Goal: Task Accomplishment & Management: Manage account settings

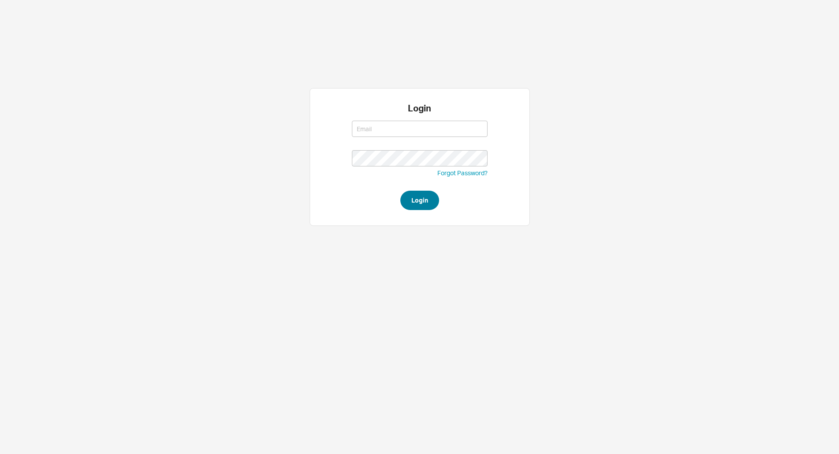
type input "laylap@qualitybath.com"
click at [430, 200] on button "Login" at bounding box center [419, 200] width 39 height 19
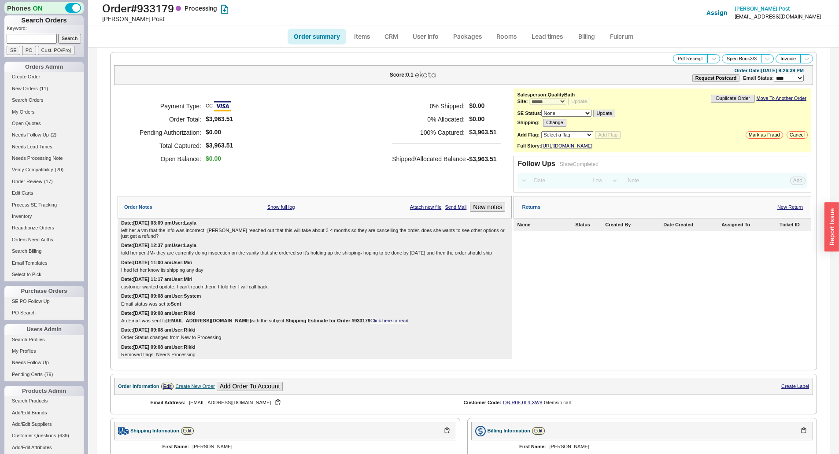
select select "*"
select select "LOW"
select select "3"
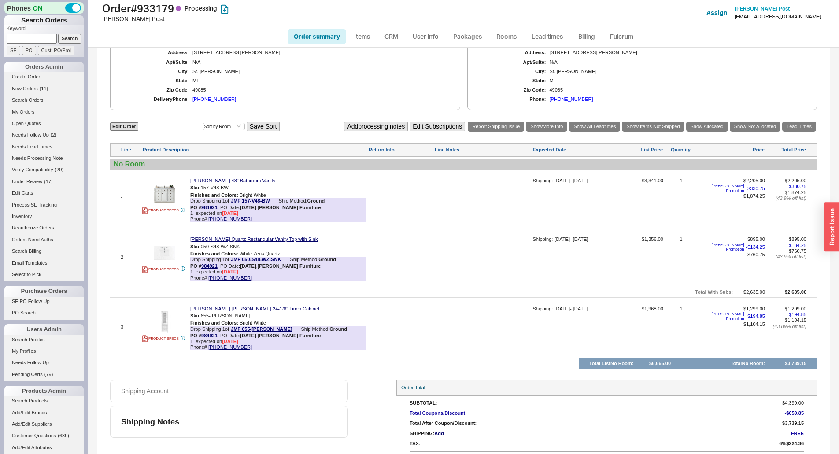
scroll to position [444, 0]
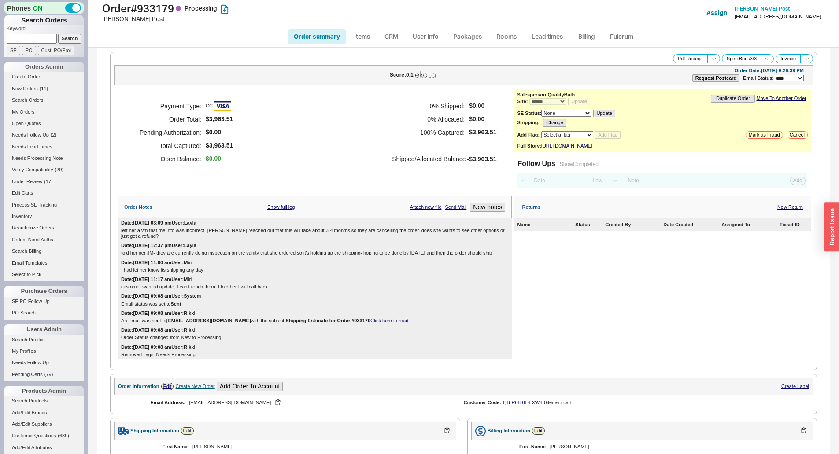
select select "*"
select select "LOW"
select select "3"
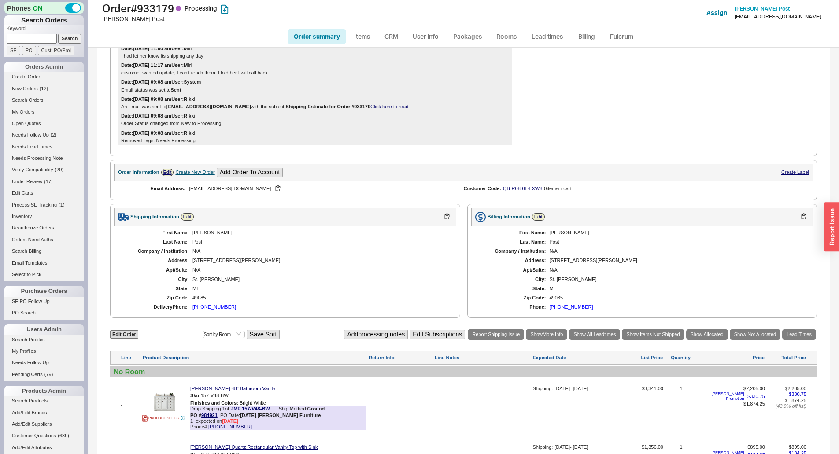
scroll to position [400, 0]
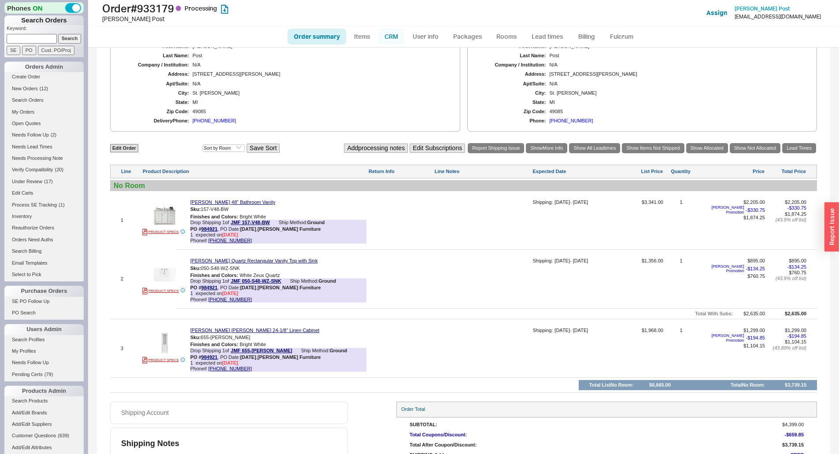
click at [395, 36] on link "CRM" at bounding box center [391, 37] width 26 height 16
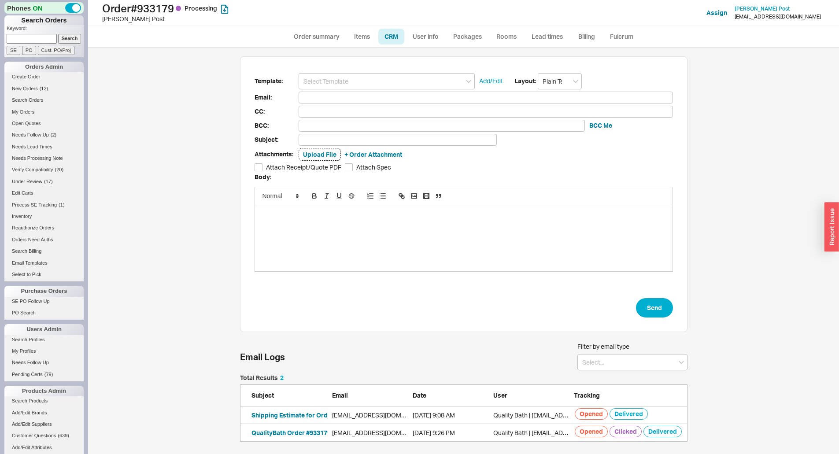
scroll to position [400, 744]
click at [341, 83] on input at bounding box center [387, 81] width 176 height 16
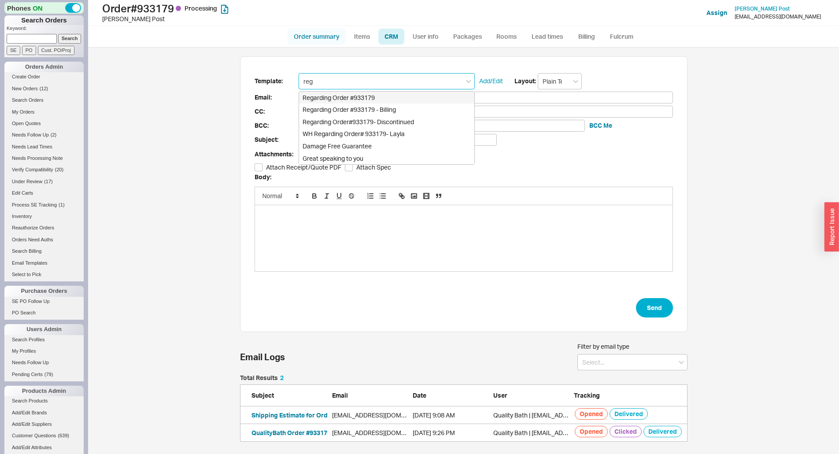
drag, startPoint x: 336, startPoint y: 100, endPoint x: 309, endPoint y: 43, distance: 62.7
click at [309, 44] on div "Order # 933179 Processing Roberta Post Add Customer Ref Assign Roberta Post bob…" at bounding box center [463, 227] width 751 height 454
type input "reg"
click at [309, 40] on link "Order summary" at bounding box center [317, 37] width 59 height 16
select select "*"
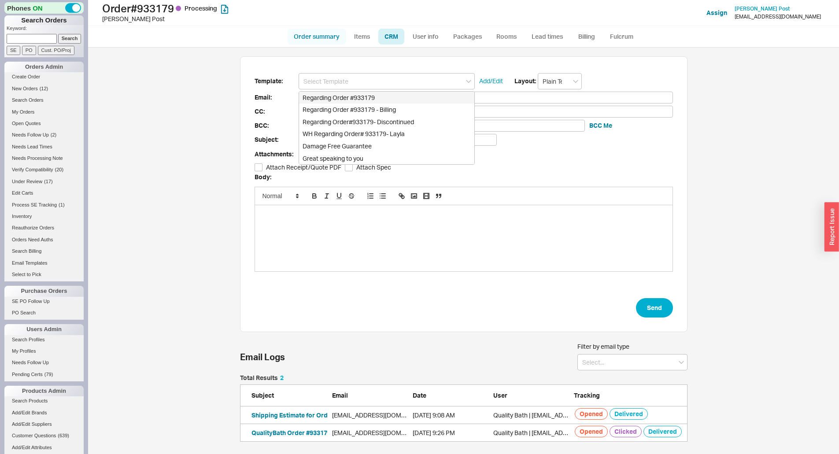
select select "LOW"
select select "3"
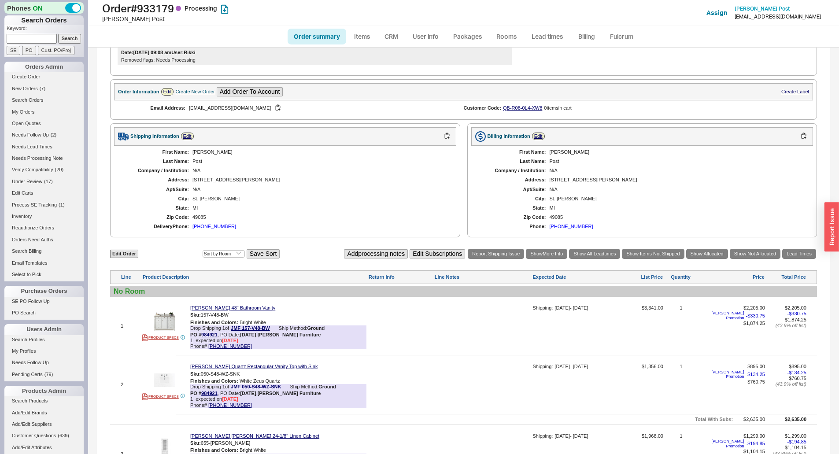
scroll to position [132, 0]
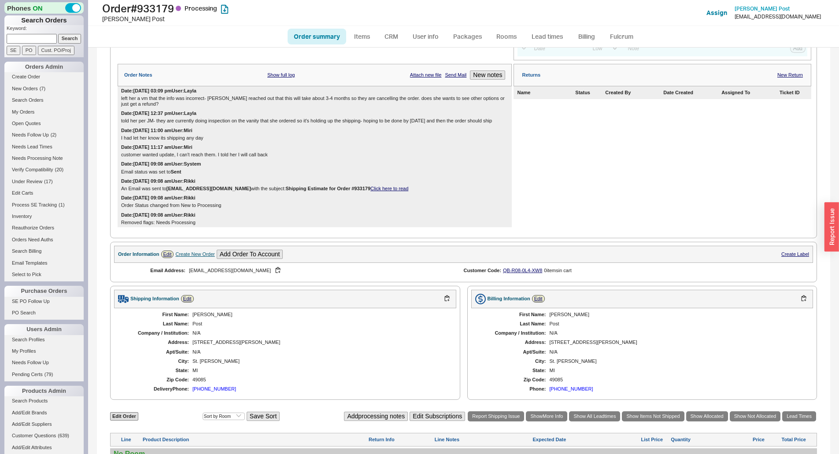
click at [377, 191] on link "Click here to read" at bounding box center [389, 188] width 38 height 5
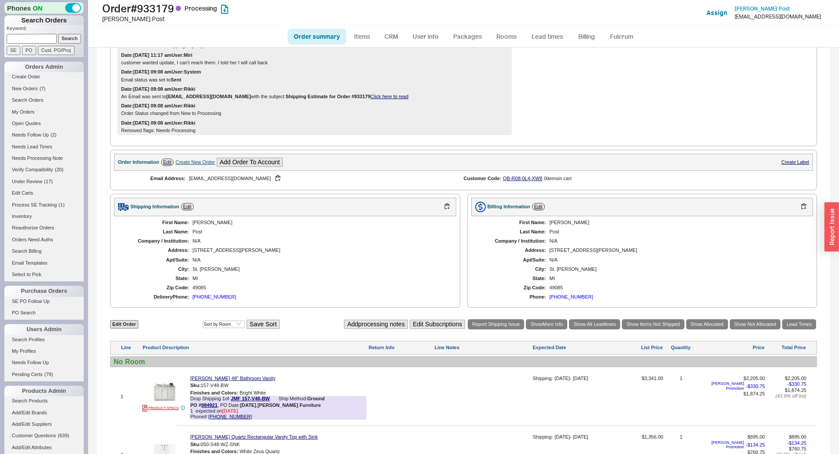
scroll to position [444, 0]
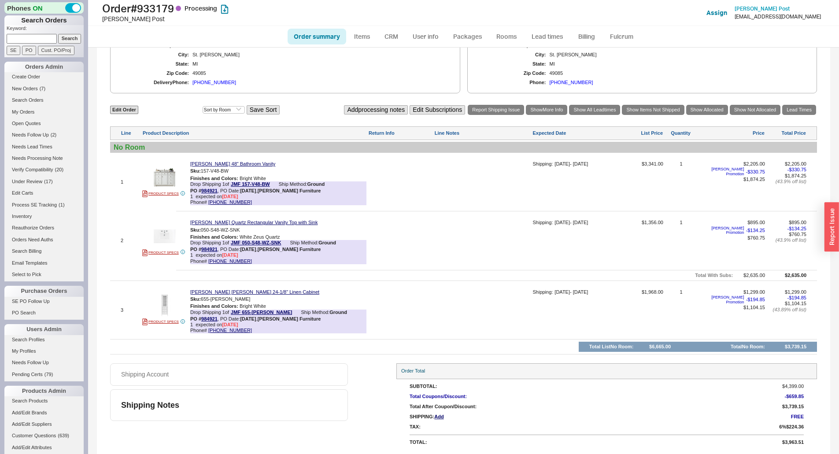
click at [447, 318] on div at bounding box center [482, 313] width 96 height 48
drag, startPoint x: 455, startPoint y: 300, endPoint x: 451, endPoint y: 293, distance: 8.6
type textarea "cant ship this"
click at [444, 308] on button "SAVE" at bounding box center [443, 308] width 19 height 7
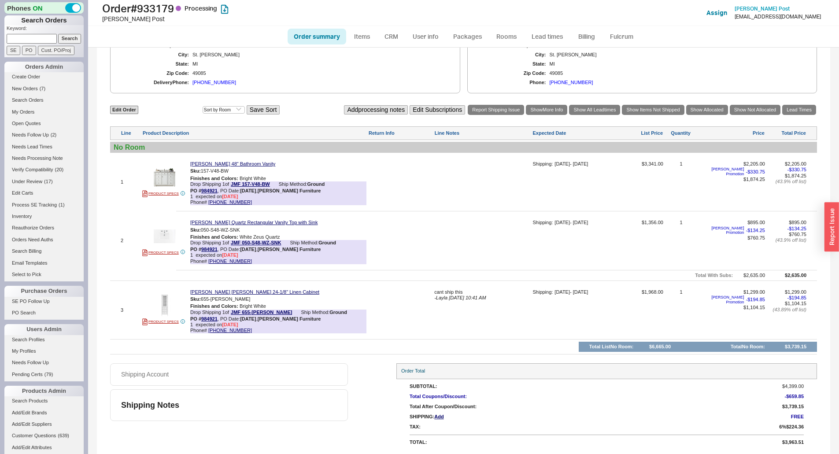
click at [371, 47] on div "Order # 933179 Processing Roberta Post Add Customer Ref Assign Roberta Post bob…" at bounding box center [463, 24] width 751 height 48
click at [370, 41] on link "Items" at bounding box center [362, 37] width 29 height 16
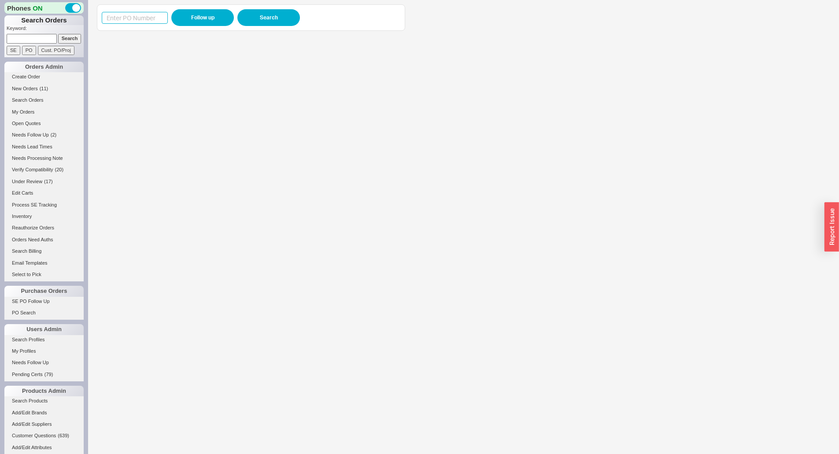
click at [137, 22] on input at bounding box center [135, 18] width 66 height 12
paste input "985582"
type input "985582"
click at [207, 21] on button "Follow up" at bounding box center [202, 17] width 63 height 17
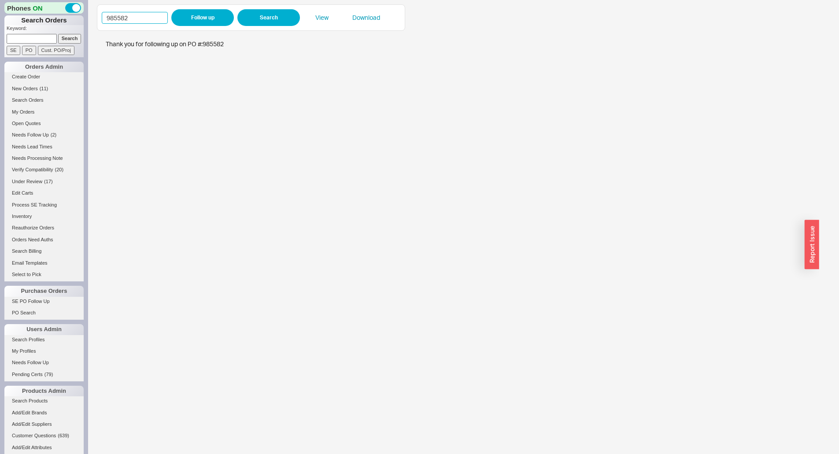
click at [146, 19] on input "985582" at bounding box center [135, 18] width 66 height 12
paste input "323"
type input "985323"
click at [186, 19] on button "Follow up" at bounding box center [202, 17] width 63 height 17
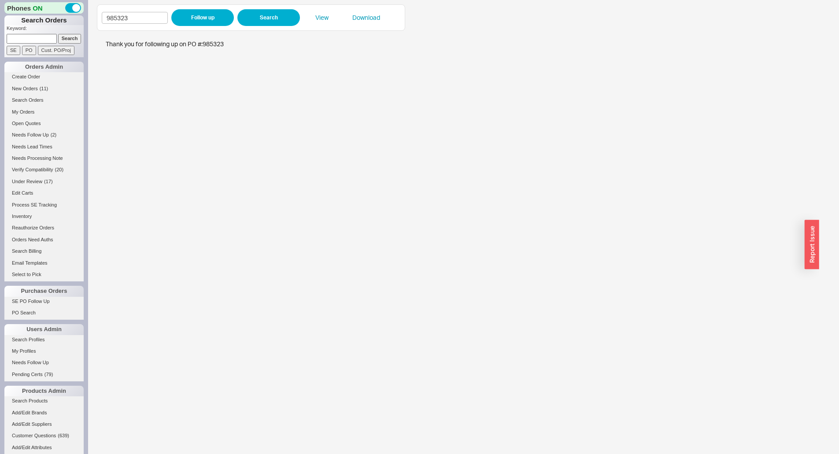
click at [35, 40] on input at bounding box center [32, 38] width 50 height 9
paste input "934216"
type input "934216"
click at [76, 40] on input "Search" at bounding box center [69, 38] width 23 height 9
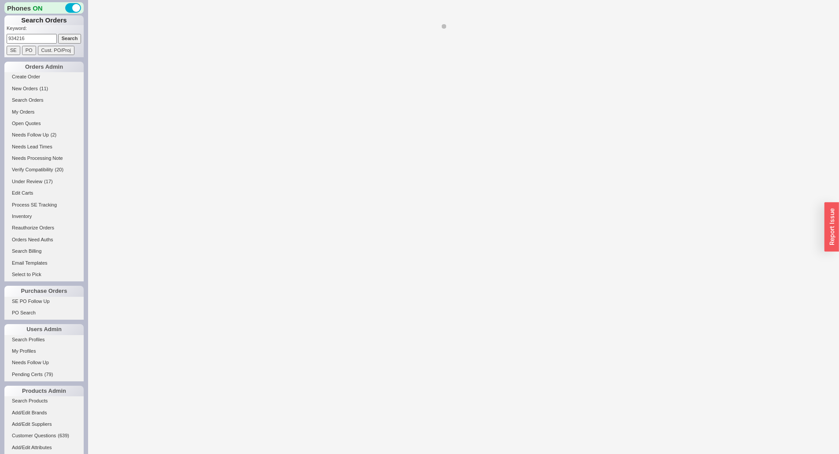
select select "*"
select select "LOW"
select select "3"
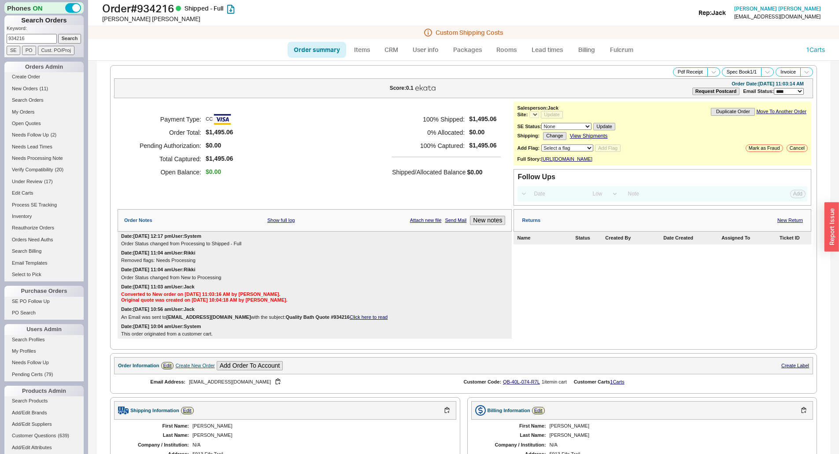
select select "*"
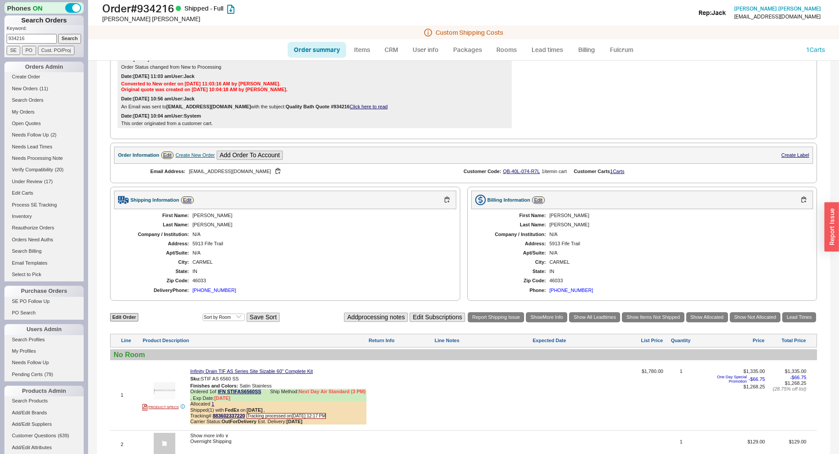
scroll to position [308, 0]
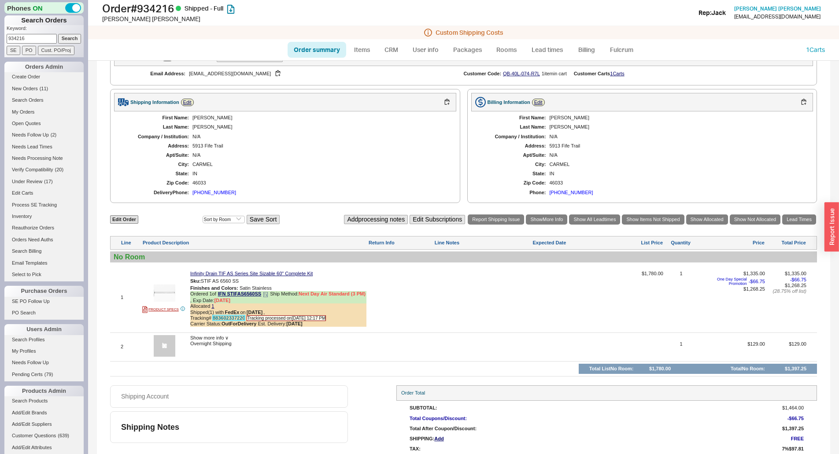
click at [234, 321] on link "883602337220" at bounding box center [229, 317] width 32 height 5
click at [158, 12] on h1 "Order # 934216 Shipped - Full" at bounding box center [262, 8] width 320 height 12
copy h1 "934216"
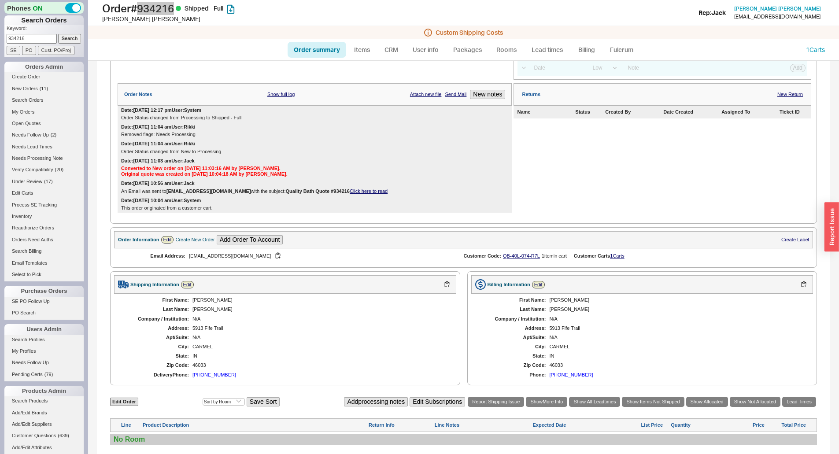
scroll to position [0, 0]
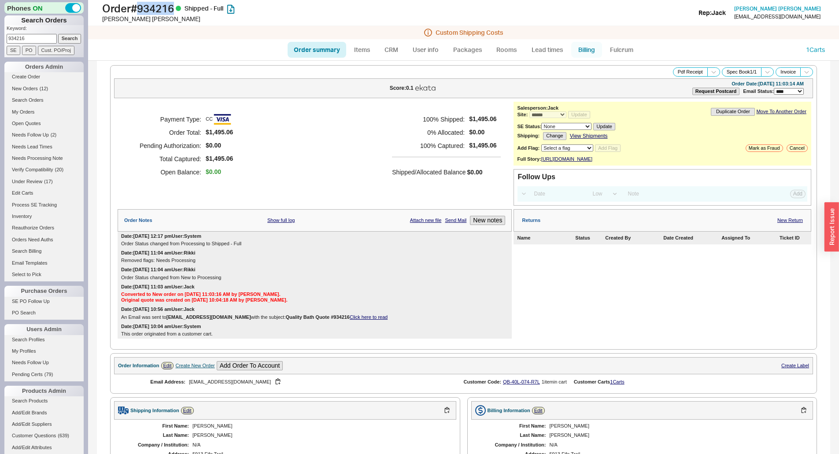
click at [575, 54] on link "Billing" at bounding box center [586, 50] width 31 height 16
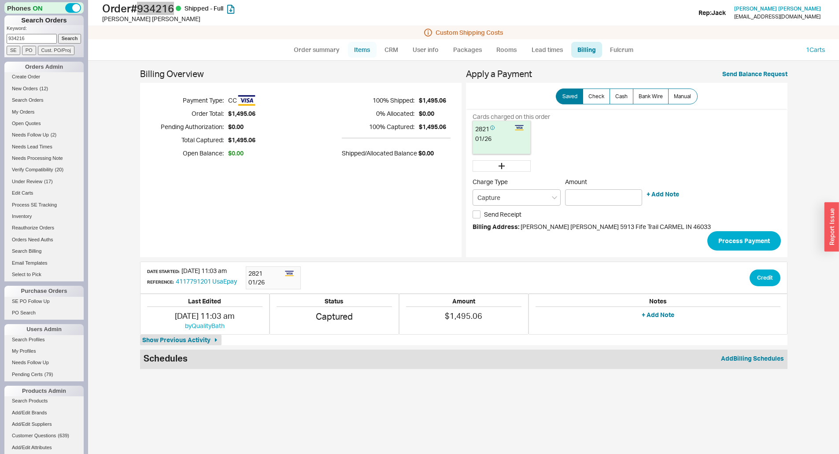
click at [364, 45] on link "Items" at bounding box center [362, 50] width 29 height 16
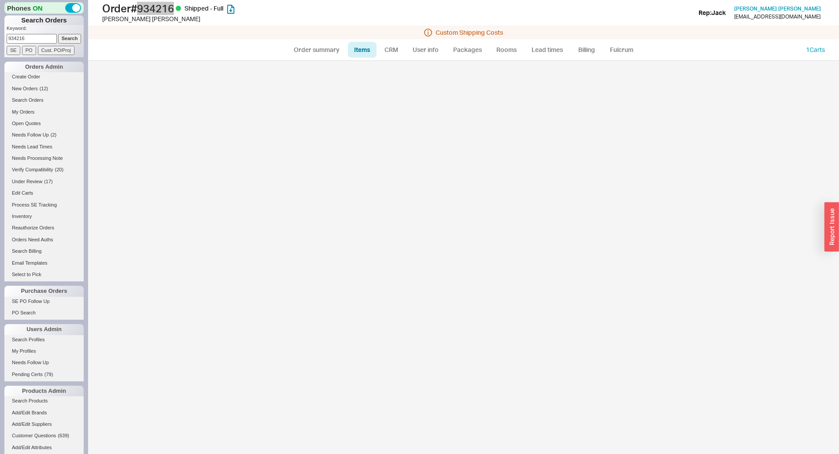
select select "3"
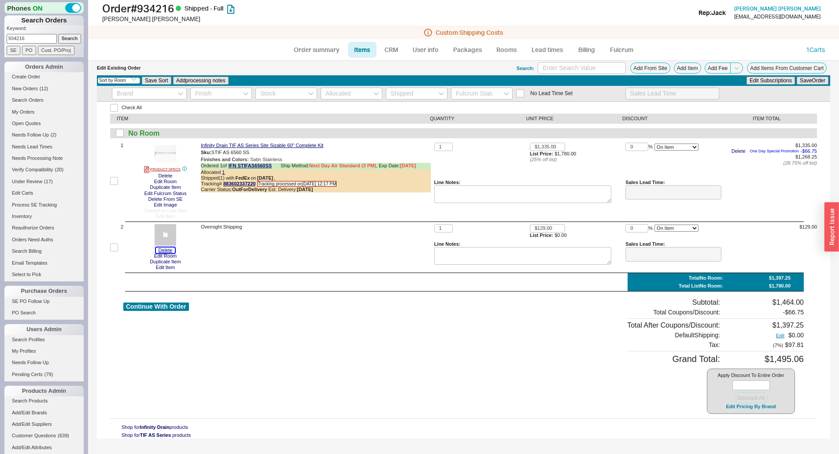
click at [166, 248] on button "Delete" at bounding box center [165, 251] width 19 height 6
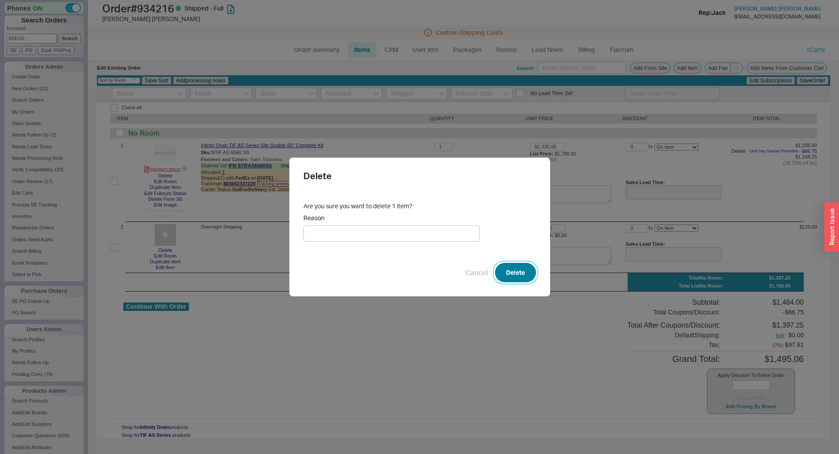
click at [508, 273] on button "Delete" at bounding box center [515, 272] width 41 height 19
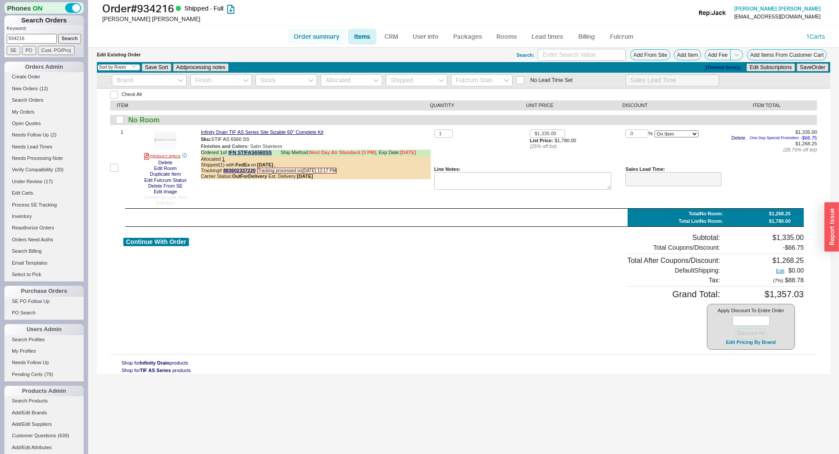
click at [299, 33] on link "Order summary" at bounding box center [317, 37] width 59 height 16
select select "*"
select select "LOW"
select select "3"
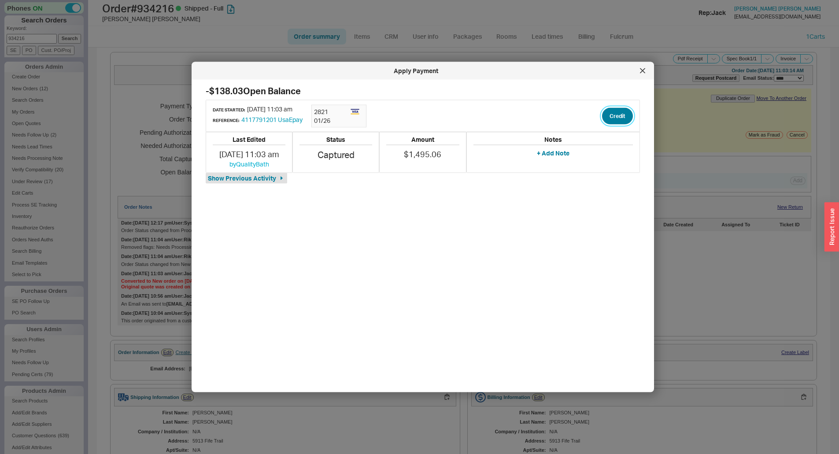
click at [606, 117] on button "Credit" at bounding box center [617, 115] width 31 height 17
click at [606, 155] on button "Credit" at bounding box center [610, 157] width 30 height 17
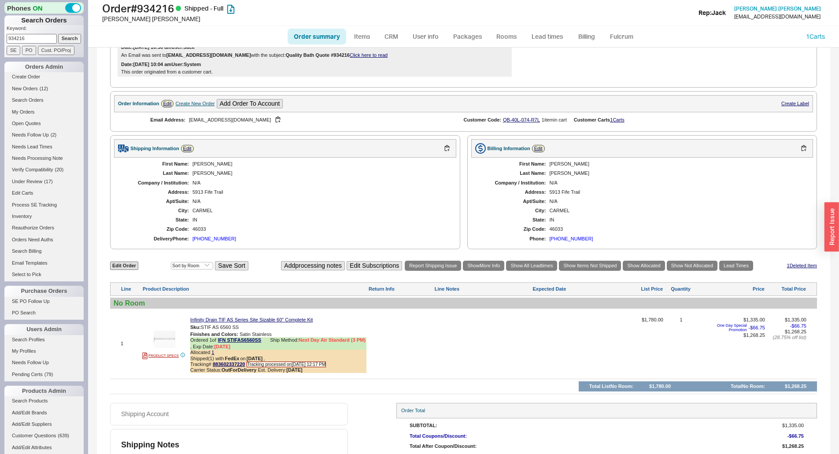
scroll to position [294, 0]
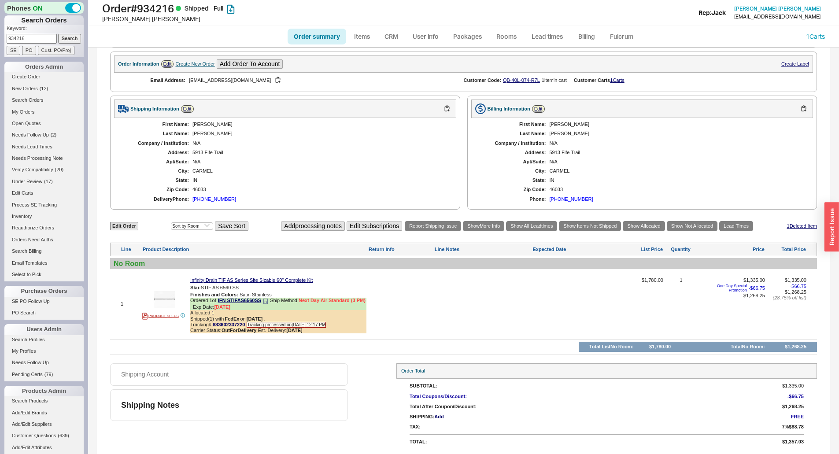
click at [241, 329] on b "OutForDelivery" at bounding box center [239, 330] width 35 height 5
click at [240, 325] on link "883602337220" at bounding box center [229, 324] width 32 height 5
click at [39, 35] on input "934216" at bounding box center [32, 38] width 50 height 9
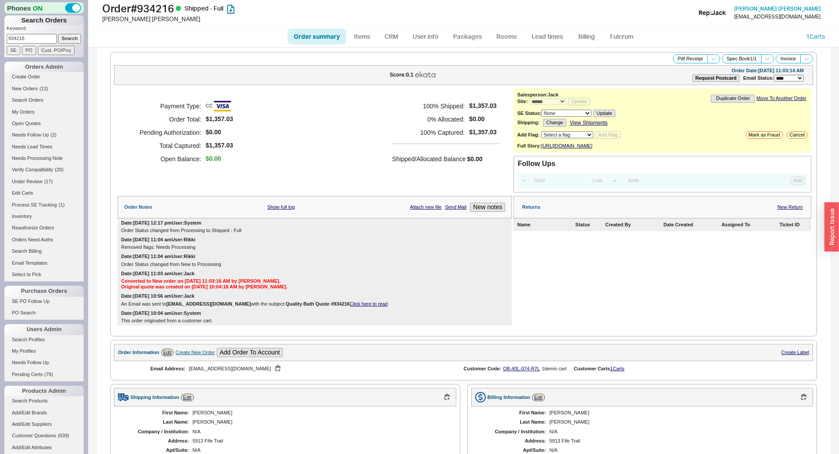
click at [42, 34] on input "934216" at bounding box center [32, 38] width 50 height 9
paste input "934754"
click at [68, 35] on input "Search" at bounding box center [69, 38] width 23 height 9
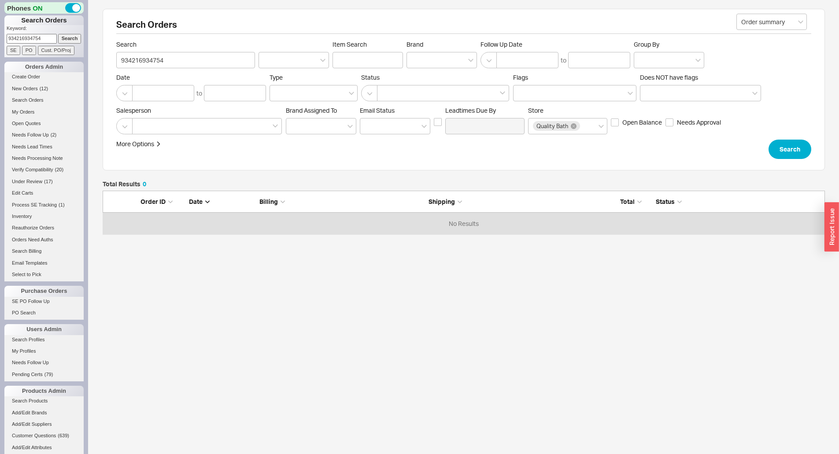
scroll to position [37, 716]
click at [34, 38] on input "934216934754" at bounding box center [32, 38] width 50 height 9
paste input
type input "934754"
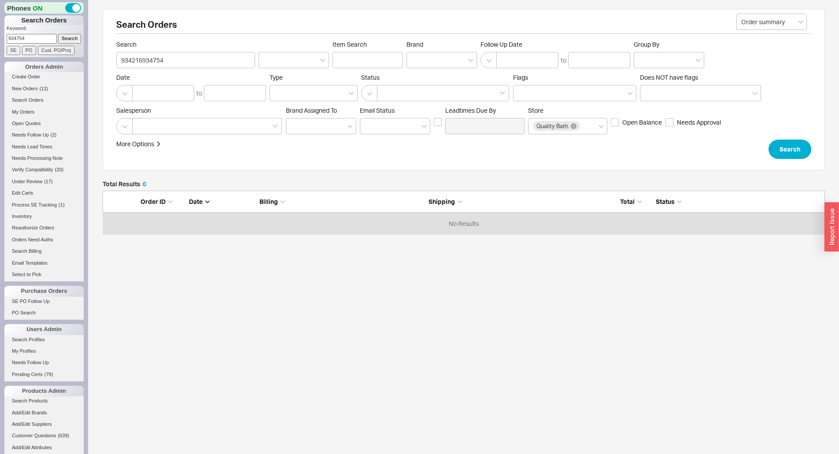
click at [61, 38] on input "Search" at bounding box center [69, 38] width 23 height 9
type input "934754"
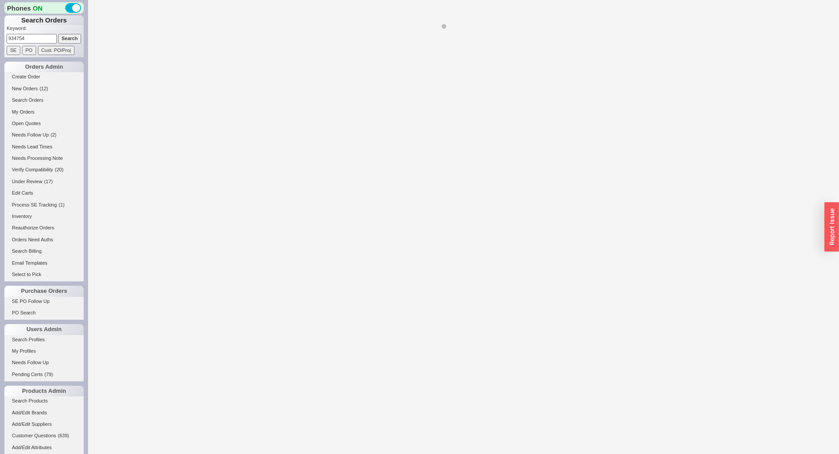
select select "*"
select select "LOW"
select select "3"
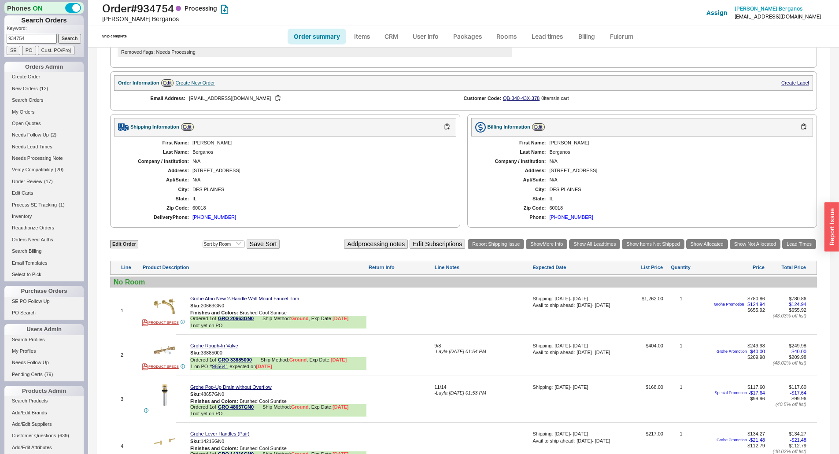
scroll to position [44, 0]
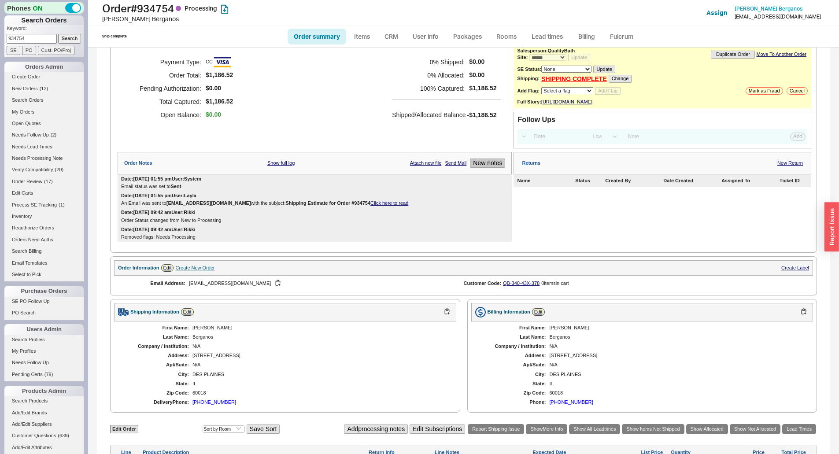
click at [482, 164] on button "New notes" at bounding box center [487, 163] width 35 height 9
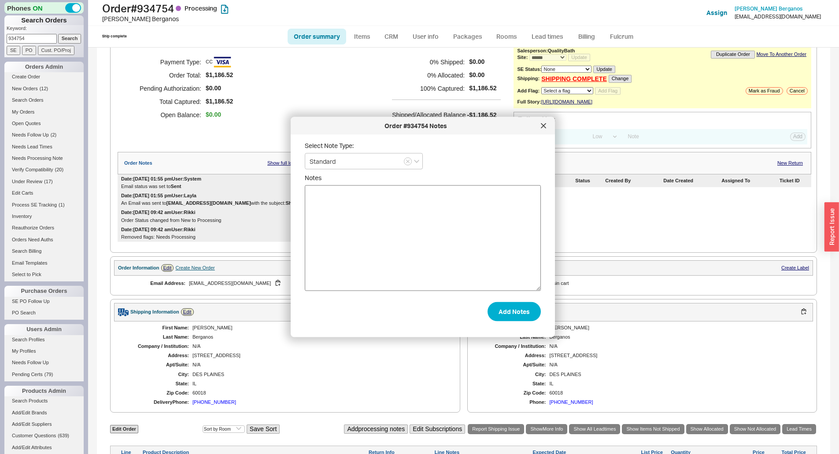
click at [472, 189] on textarea "Notes" at bounding box center [423, 238] width 236 height 106
type textarea "That timeline doesn't work for me. Please cancel my order."
click at [507, 329] on div "Order #934754 Notes Select Note Type: Standard Notes That timeline doesn't work…" at bounding box center [423, 227] width 264 height 220
click at [514, 314] on button "Add Notes" at bounding box center [514, 311] width 53 height 19
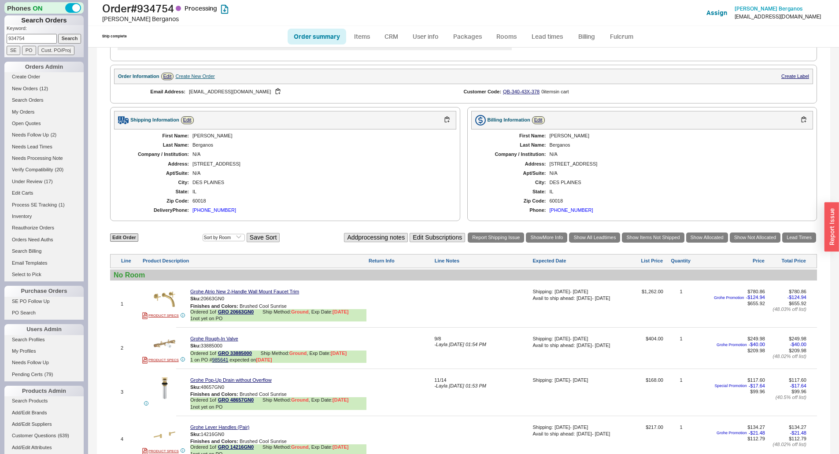
scroll to position [393, 0]
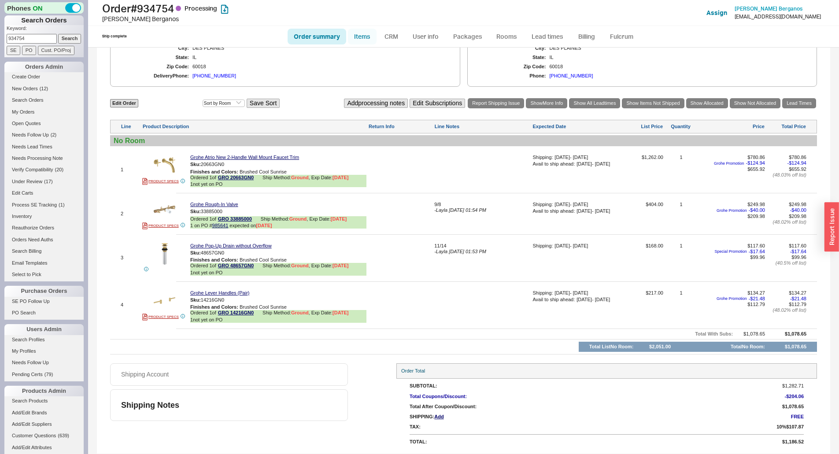
click at [363, 34] on link "Items" at bounding box center [362, 37] width 29 height 16
select select "3"
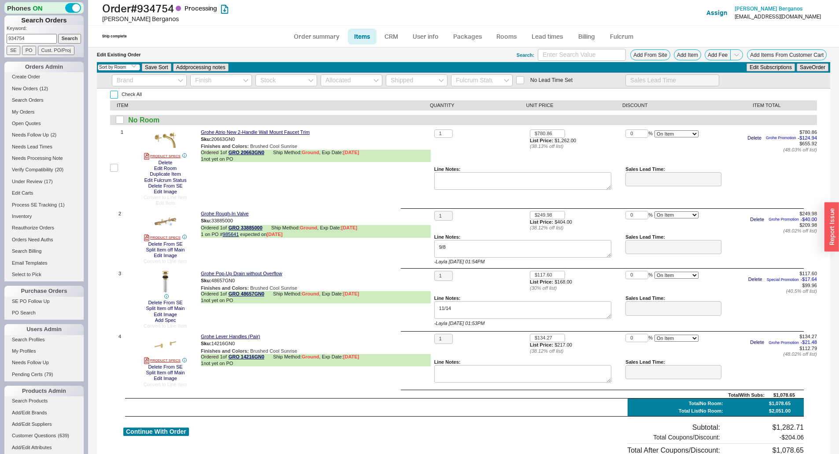
click at [111, 94] on input "Check All" at bounding box center [114, 95] width 8 height 8
checkbox input "true"
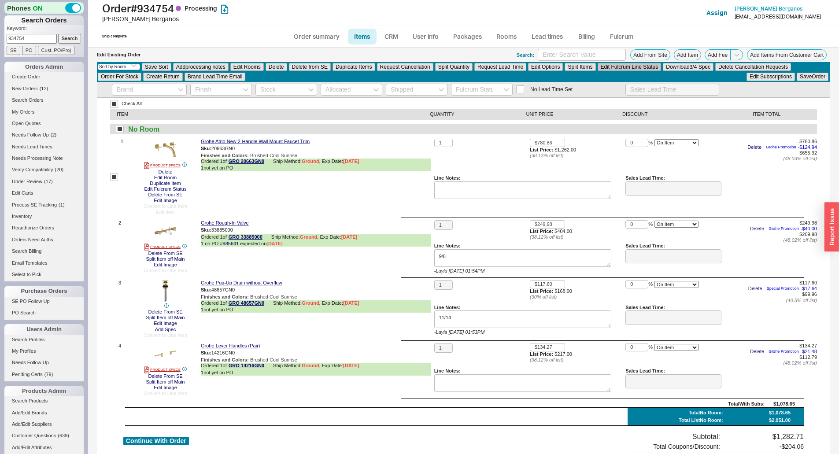
click at [640, 68] on button "Edit Fulcrum Line Status" at bounding box center [630, 67] width 64 height 8
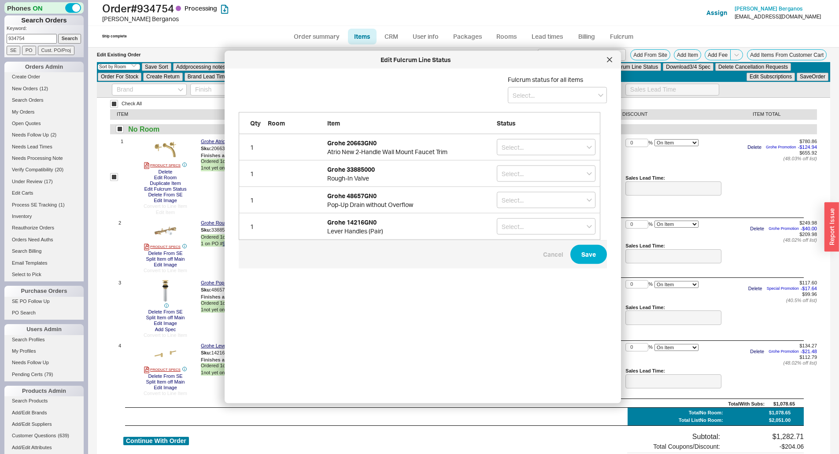
scroll to position [307, 369]
click at [549, 95] on input at bounding box center [557, 95] width 99 height 16
click at [538, 125] on div "On Hold" at bounding box center [557, 129] width 98 height 16
type input "On Hold"
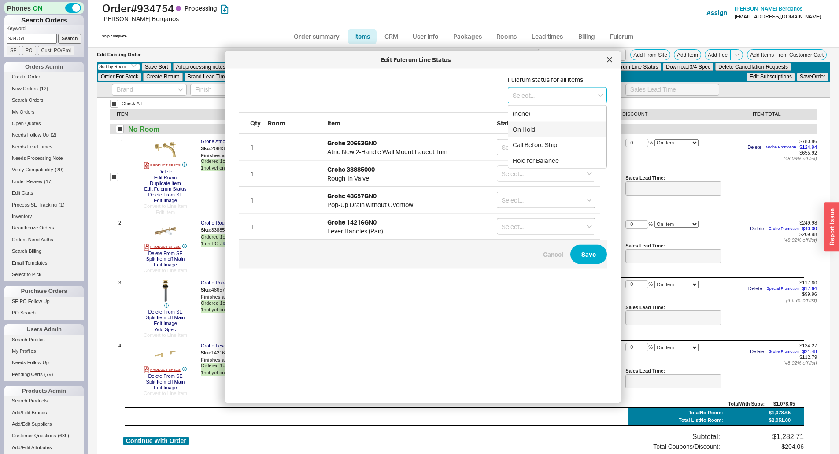
type input "On Hold"
click at [586, 247] on button "Save" at bounding box center [588, 254] width 37 height 19
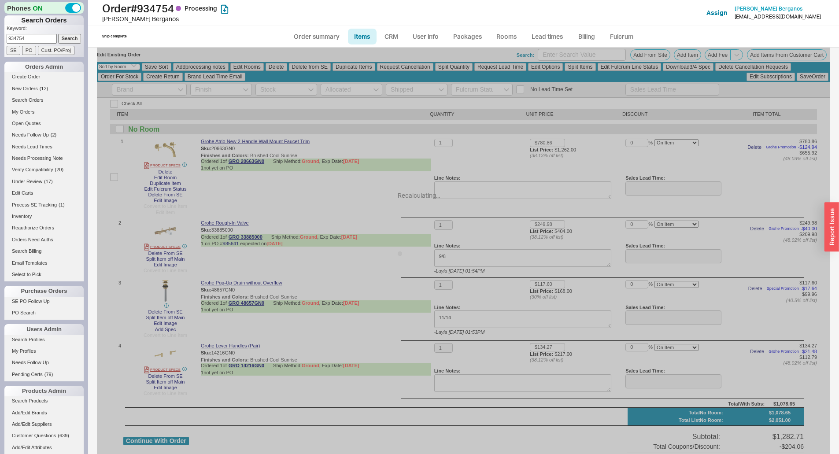
checkbox input "false"
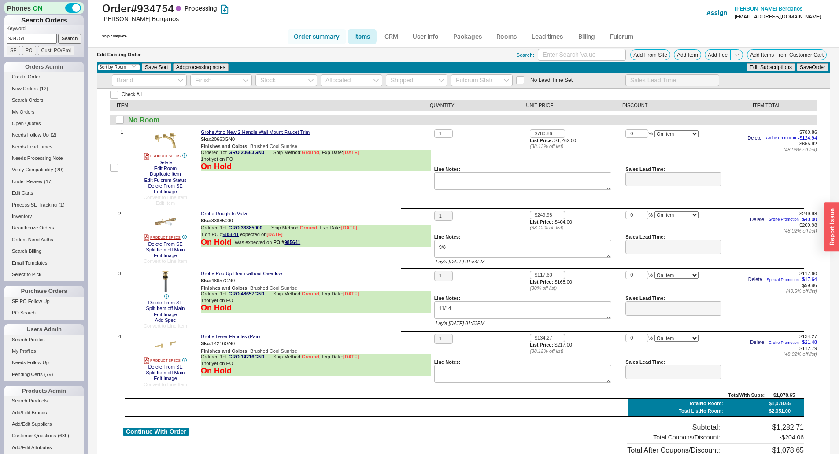
click at [330, 37] on link "Order summary" at bounding box center [317, 37] width 59 height 16
select select "*"
select select "LOW"
select select "3"
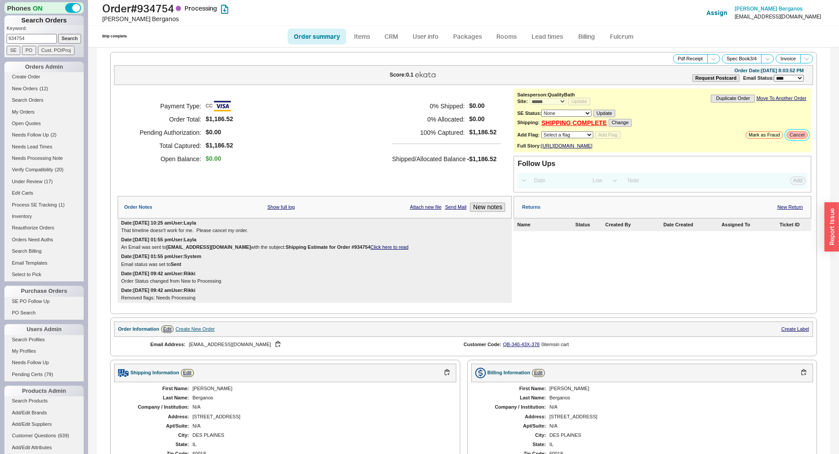
click at [787, 133] on button "Cancel" at bounding box center [797, 134] width 21 height 7
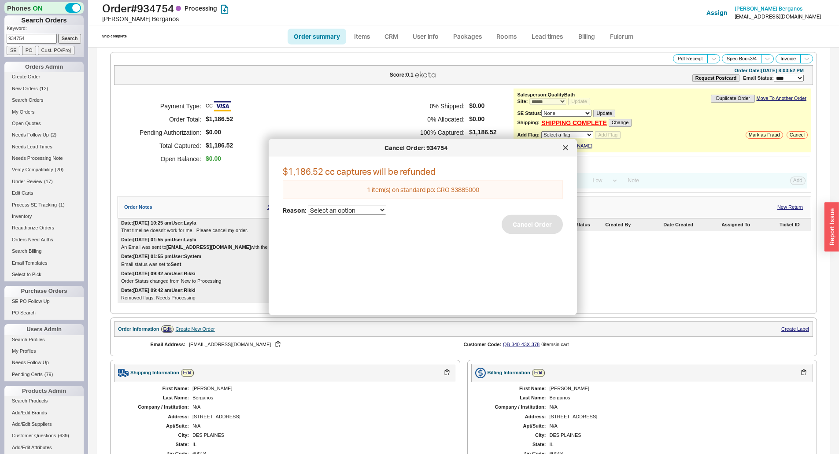
click at [356, 216] on div "$1,186.52 cc captures will be refunded 1 item(s) on standard po: GRO 33885000 R…" at bounding box center [430, 232] width 294 height 137
click at [359, 213] on select "Select an option Cancelled Return Combined Lead time Discontinued Sales rep/Web…" at bounding box center [347, 209] width 78 height 9
select select "25"
click at [308, 205] on select "Select an option Cancelled Return Combined Lead time Discontinued Sales rep/Web…" at bounding box center [347, 209] width 78 height 9
click at [507, 224] on button "Cancel Order" at bounding box center [532, 224] width 61 height 19
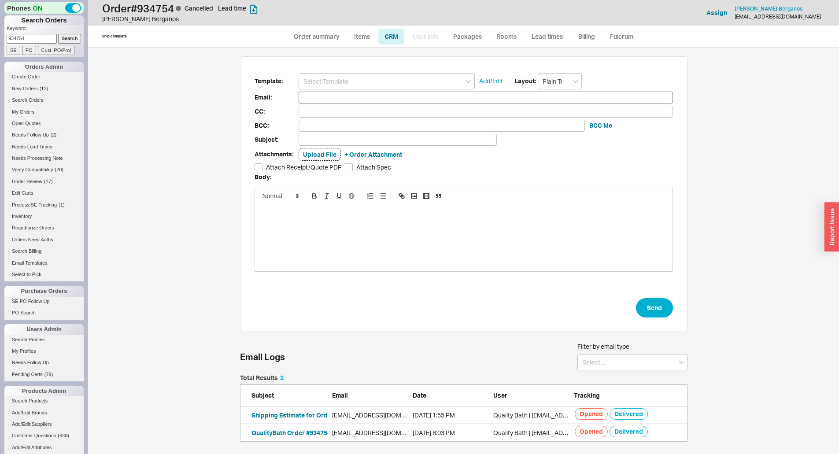
scroll to position [400, 744]
click at [336, 81] on input at bounding box center [387, 81] width 176 height 16
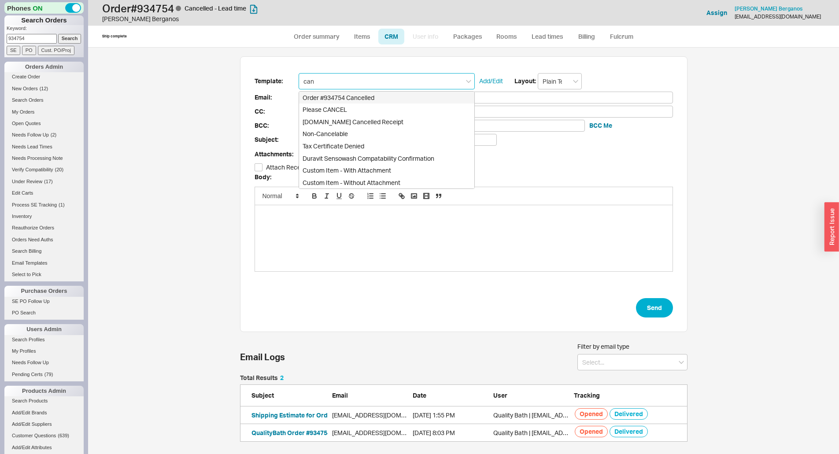
click at [354, 96] on div "Order #934754 Cancelled" at bounding box center [386, 98] width 175 height 12
type input "Order #934754 Cancelled"
type input "rberga1@hotmail.com"
type input "Order #934754 Cancelled"
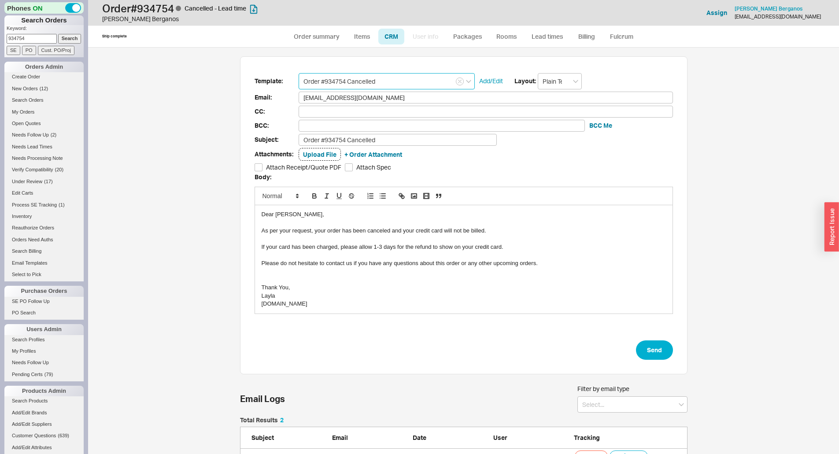
scroll to position [400, 738]
type input "Order #934754 Cancelled"
click at [655, 352] on button "Send" at bounding box center [654, 349] width 37 height 19
select select "*"
select select "LOW"
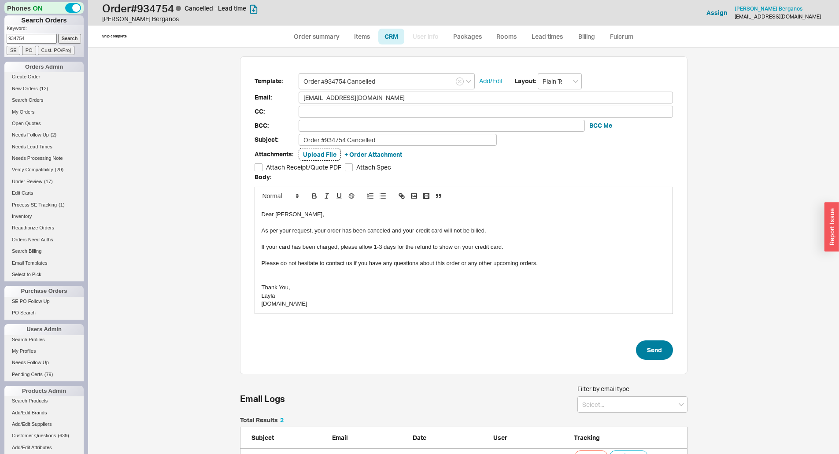
select select "3"
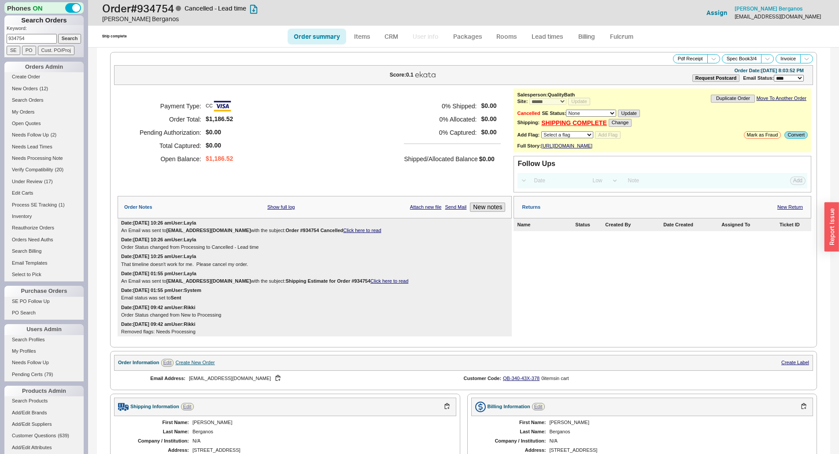
click at [343, 233] on link "Click here to read" at bounding box center [362, 230] width 38 height 5
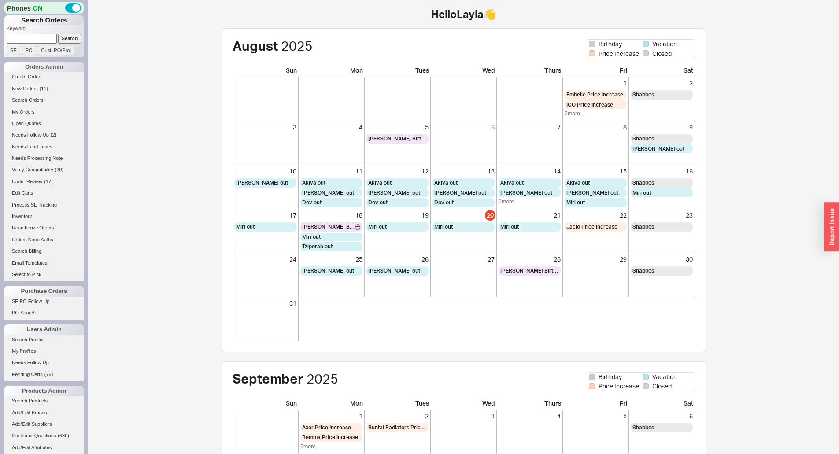
click at [46, 32] on p "Keyword:" at bounding box center [45, 29] width 77 height 9
click at [43, 37] on input at bounding box center [32, 38] width 50 height 9
paste input "932167"
click at [52, 38] on input "932167" at bounding box center [32, 38] width 50 height 9
type input "932167"
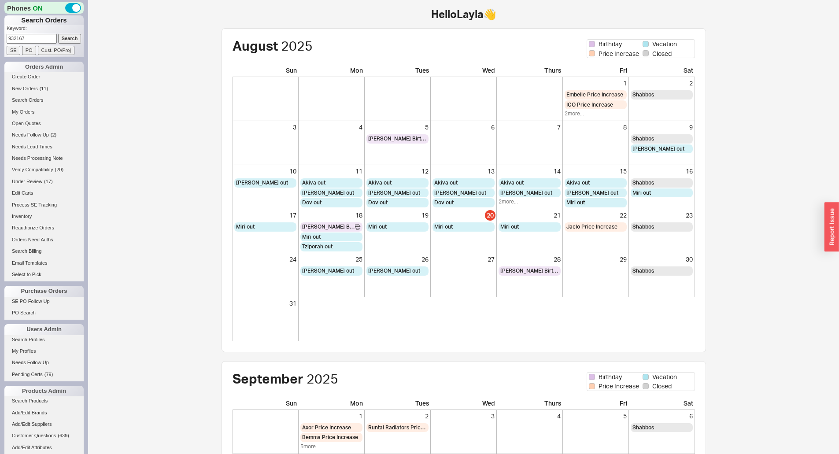
click at [58, 40] on input "Search" at bounding box center [69, 38] width 23 height 9
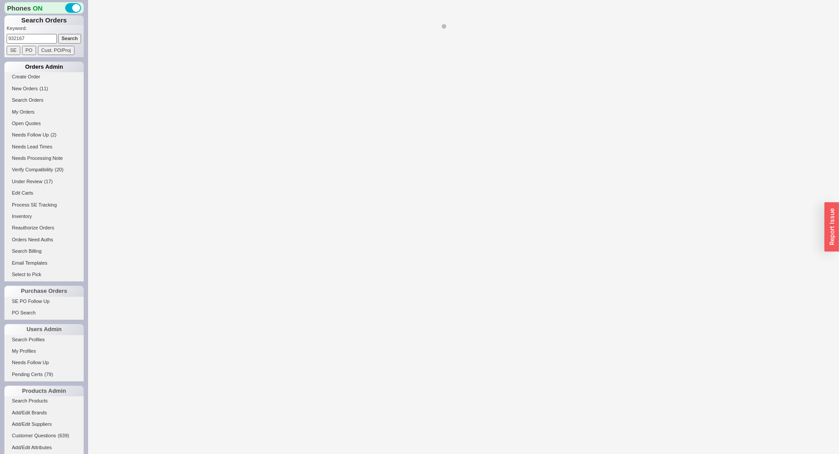
select select "LOW"
select select "3"
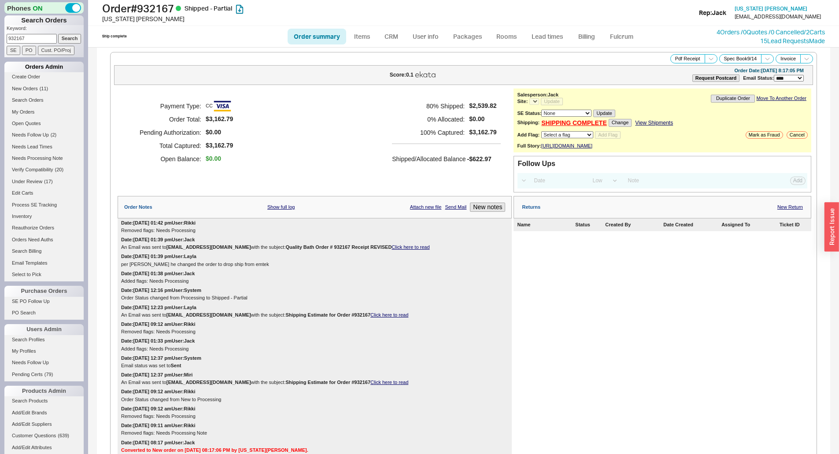
select select "*"
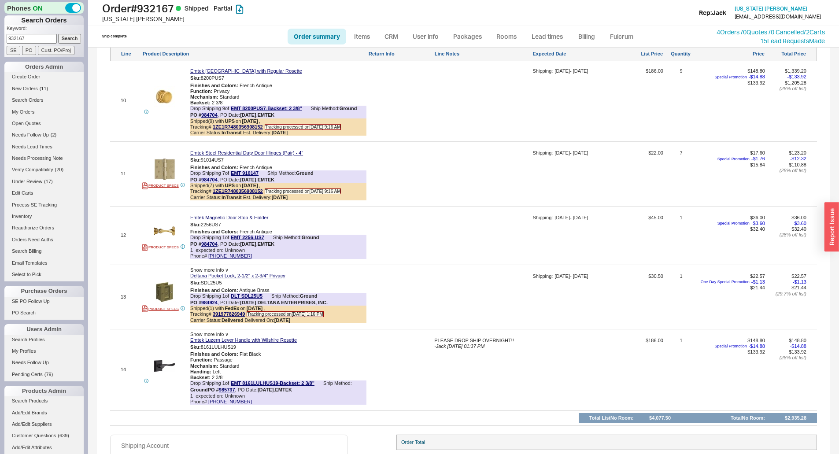
scroll to position [1372, 0]
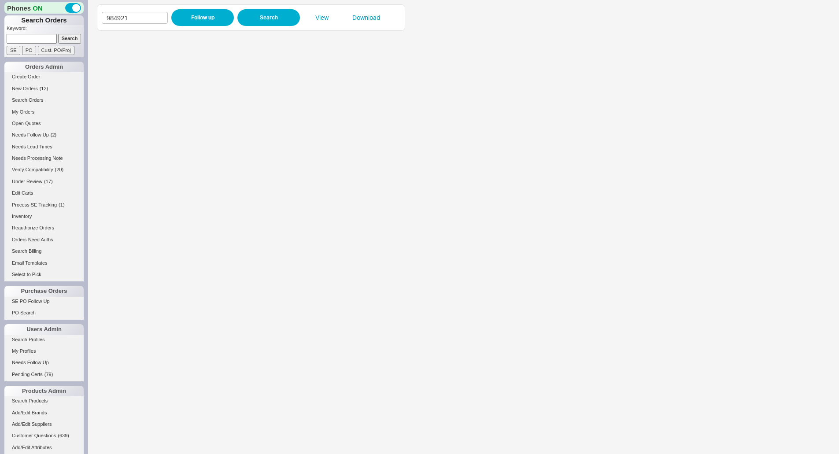
click at [211, 7] on div "984921 Follow up Search View Download" at bounding box center [251, 17] width 308 height 26
click at [210, 14] on button "Follow up" at bounding box center [202, 17] width 63 height 17
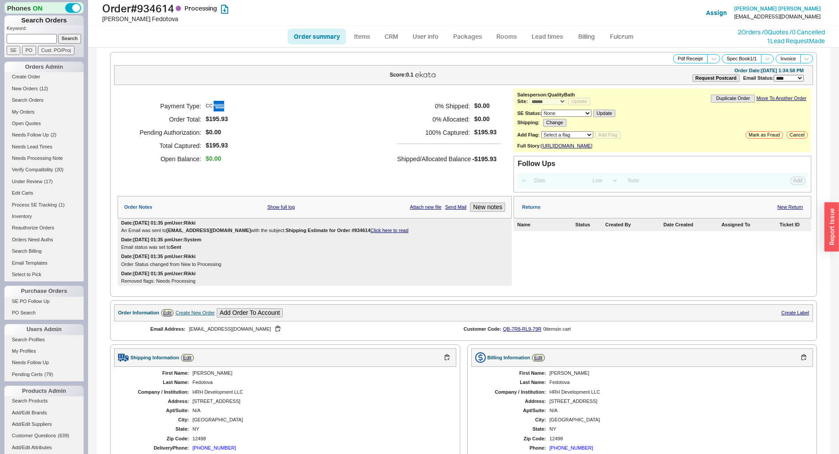
select select "*"
select select "LOW"
select select "3"
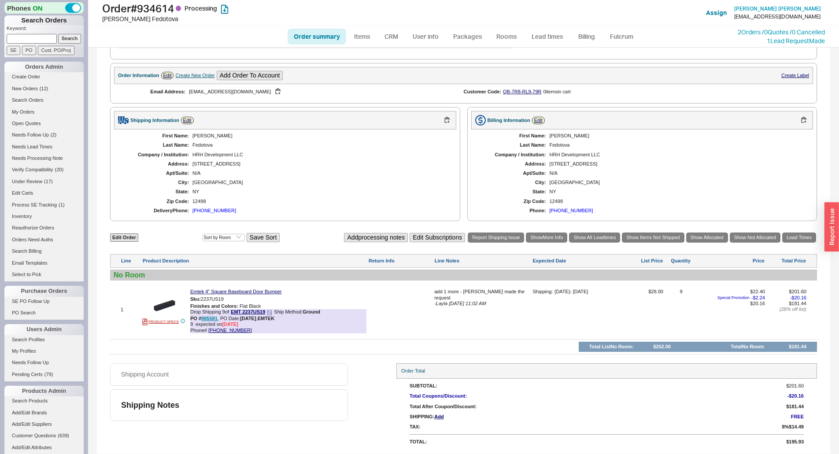
click at [210, 322] on div "Drop Shipping 9 of EMT 2237US19 Ship Method: Ground PO # 985591 , PO Date: [DAT…" at bounding box center [278, 321] width 176 height 24
click at [210, 319] on link "985591" at bounding box center [209, 318] width 16 height 5
click at [363, 396] on div "Shipping Account Shipping Notes Order Total SubTotal: $201.60 Total Coupons/Dis…" at bounding box center [463, 406] width 707 height 86
click at [360, 34] on link "Items" at bounding box center [362, 37] width 29 height 16
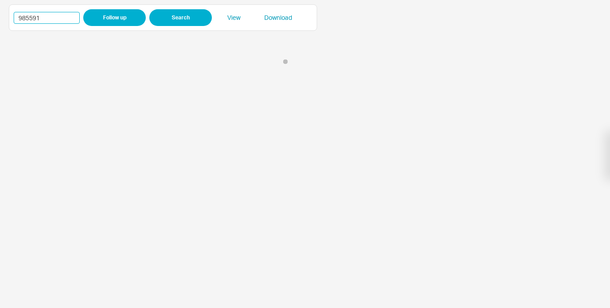
click at [33, 19] on input "985591" at bounding box center [47, 18] width 66 height 12
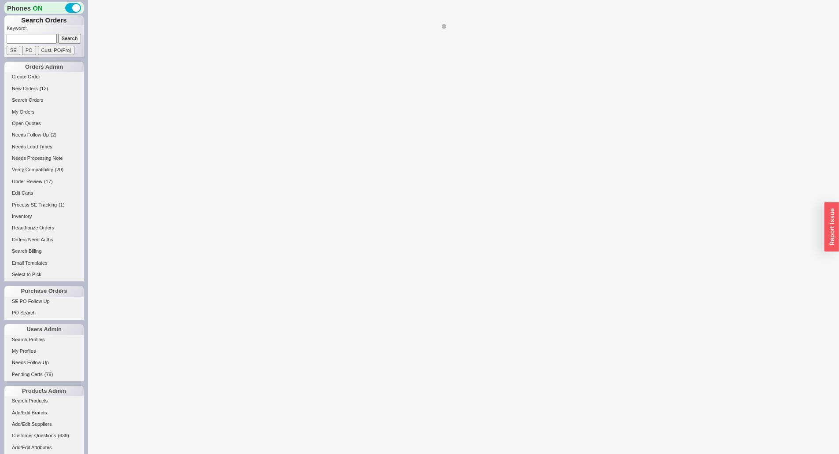
select select "3"
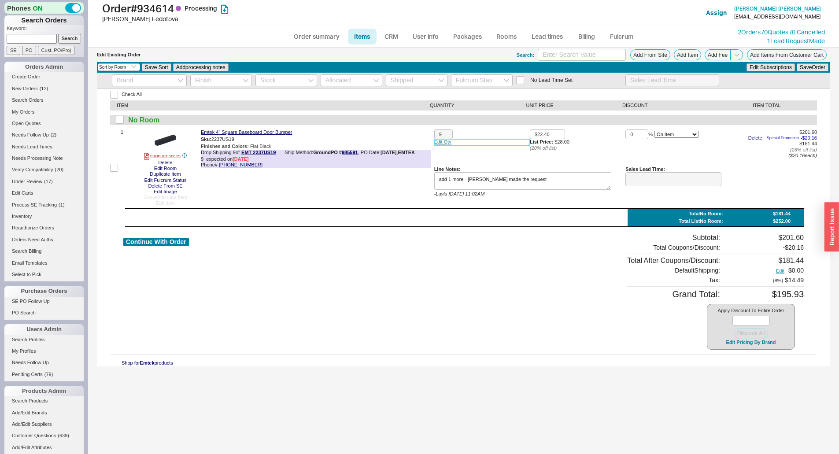
click at [445, 141] on link "Edit Qty" at bounding box center [482, 142] width 96 height 6
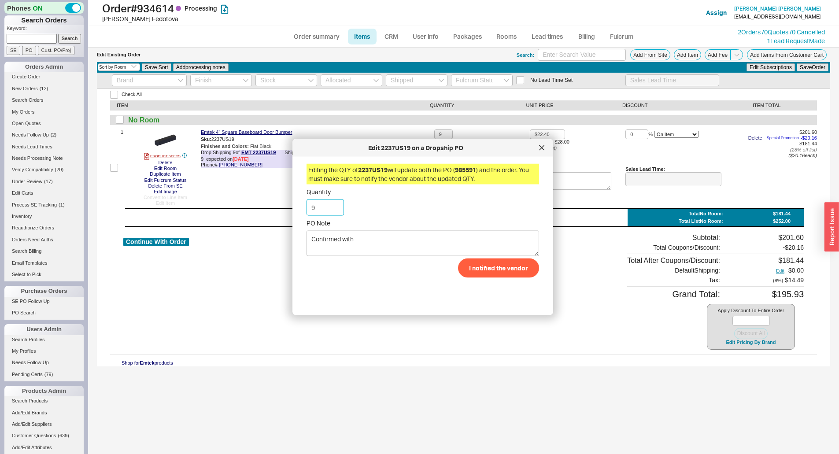
drag, startPoint x: 327, startPoint y: 210, endPoint x: 292, endPoint y: 208, distance: 34.4
click at [292, 208] on div "Edit 2237US19 on a Dropship PO Editing the QTY of 2237US19 will update both the…" at bounding box center [422, 227] width 261 height 176
type input "10"
click at [441, 235] on textarea "Confirmed with" at bounding box center [423, 244] width 233 height 26
type textarea "Confirmed with emtek"
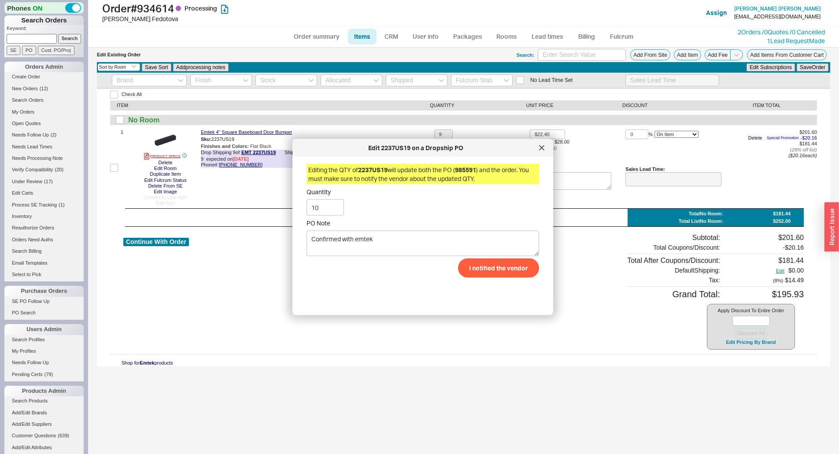
click at [495, 285] on div "Editing the QTY of 2237US19 will update both the PO ( 985591 ) and the order. Y…" at bounding box center [430, 232] width 247 height 137
click at [498, 272] on button "I notified the vendor" at bounding box center [498, 267] width 81 height 19
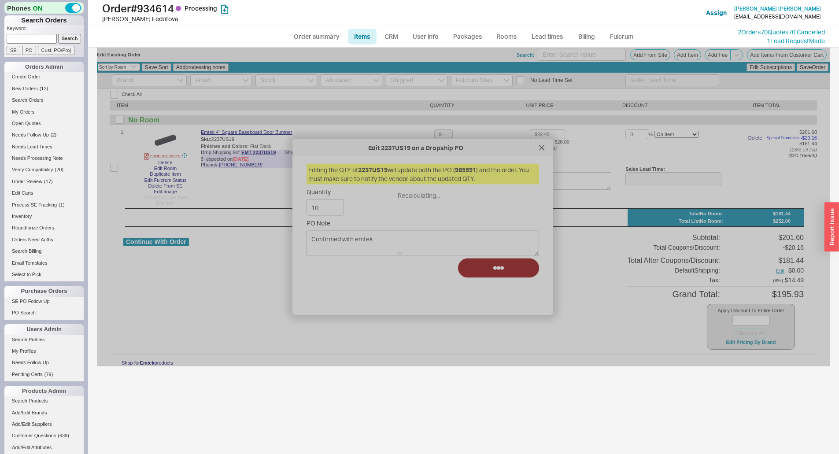
type input "10"
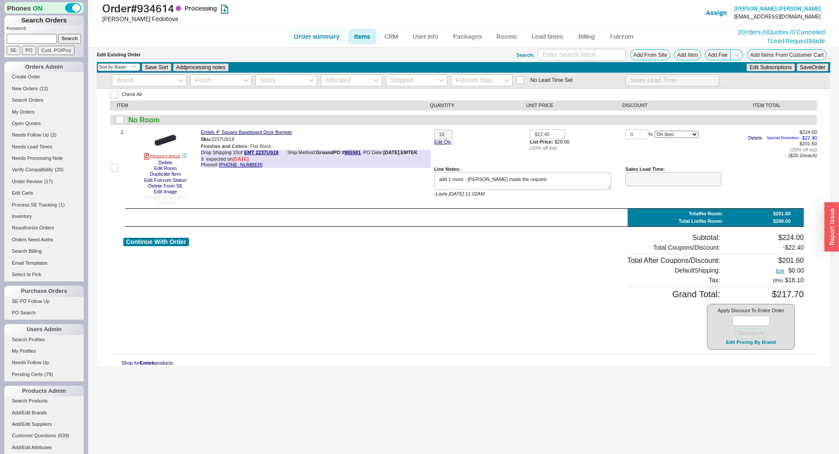
click at [316, 33] on link "Order summary" at bounding box center [317, 37] width 59 height 16
select select "LOW"
select select "3"
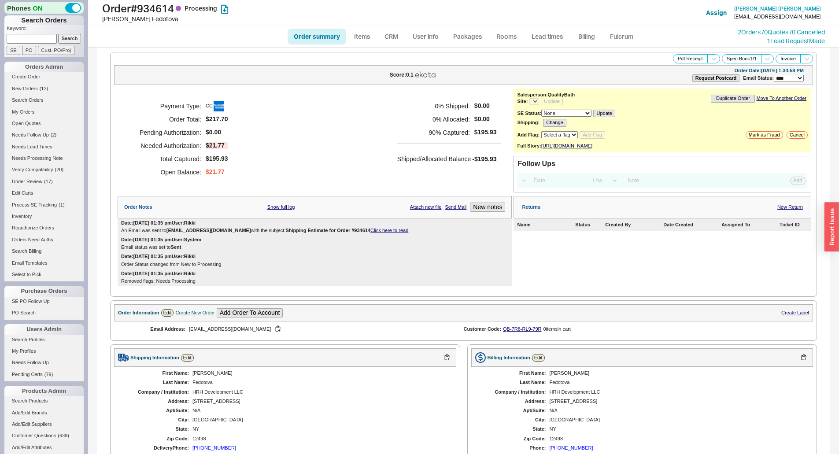
select select "*"
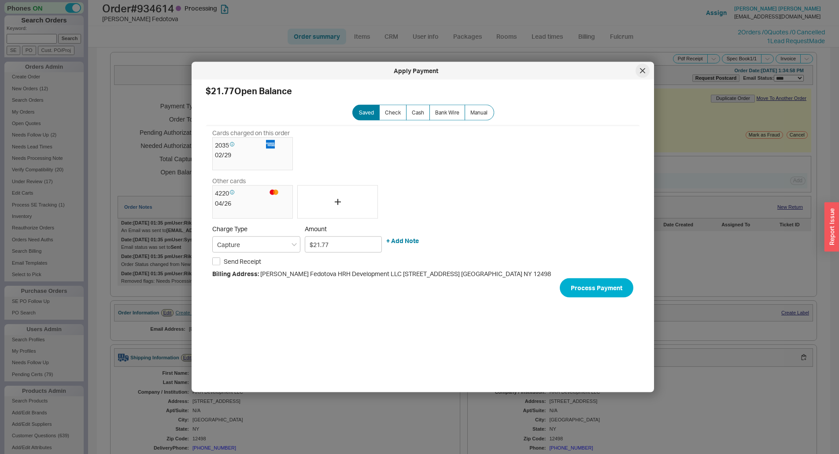
click at [640, 70] on icon at bounding box center [642, 70] width 5 height 5
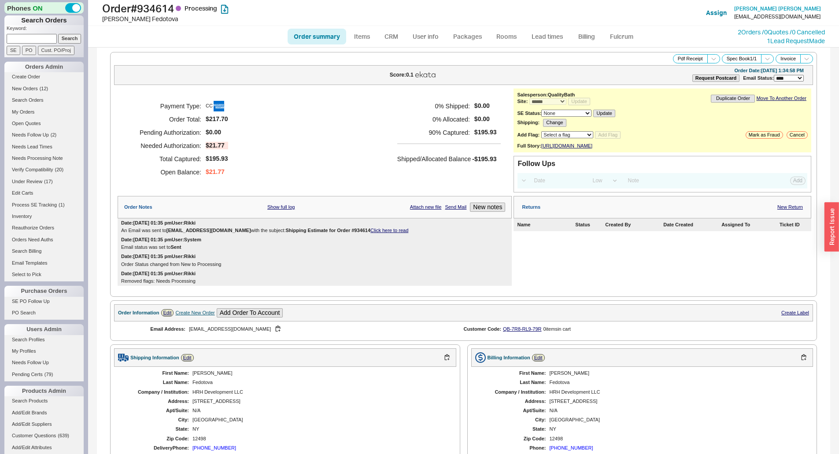
select select "*"
select select "LOW"
select select "3"
click at [576, 36] on link "Billing" at bounding box center [586, 37] width 31 height 16
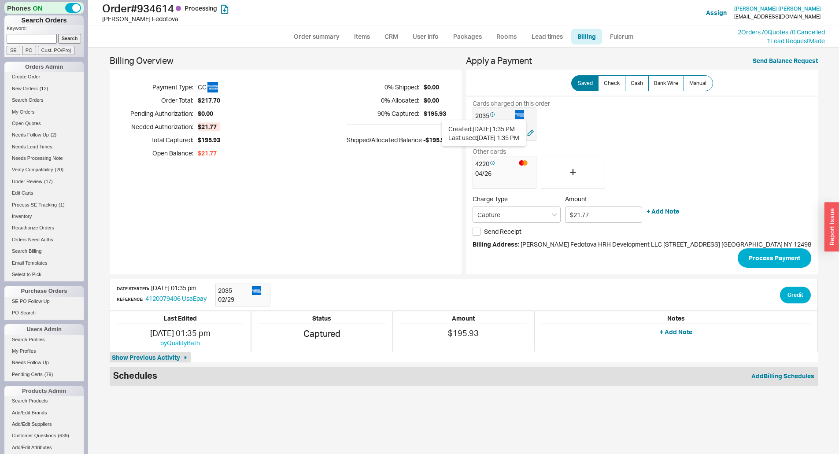
click at [491, 118] on icon at bounding box center [492, 114] width 4 height 9
click at [755, 261] on button "Process Payment" at bounding box center [775, 257] width 74 height 19
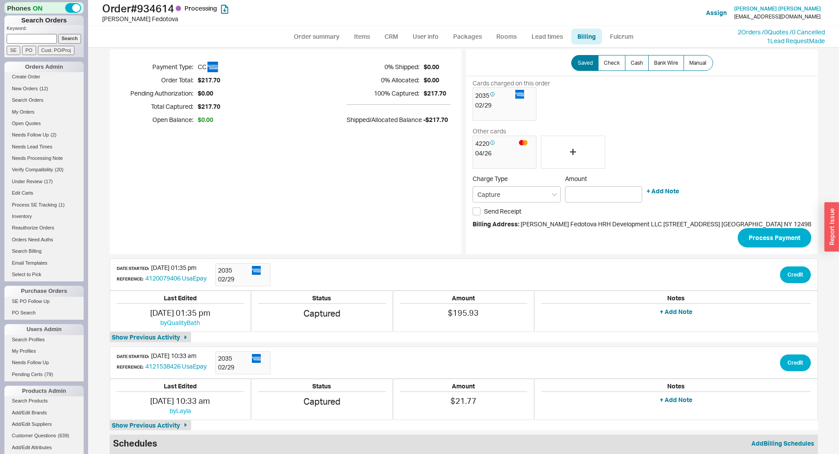
scroll to position [29, 0]
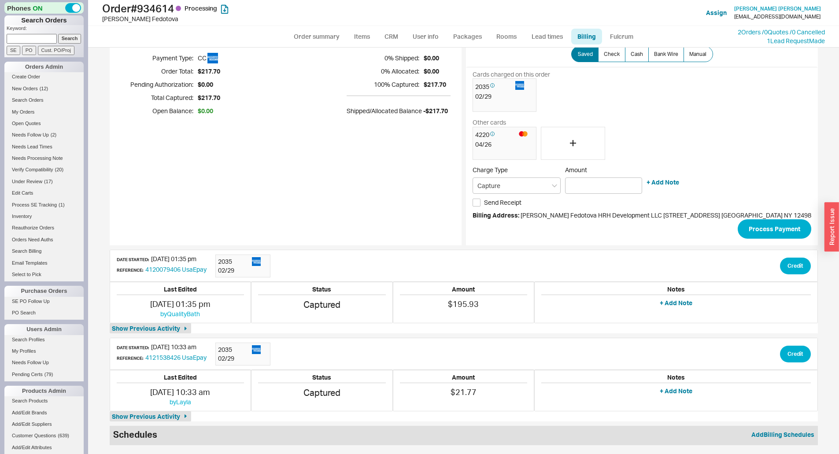
click at [297, 26] on ul "Order summary Items CRM User info Packages Rooms Lead times Billing Fulcrum" at bounding box center [463, 36] width 359 height 21
click at [297, 32] on link "Order summary" at bounding box center [317, 37] width 59 height 16
select select "*"
select select "LOW"
select select "3"
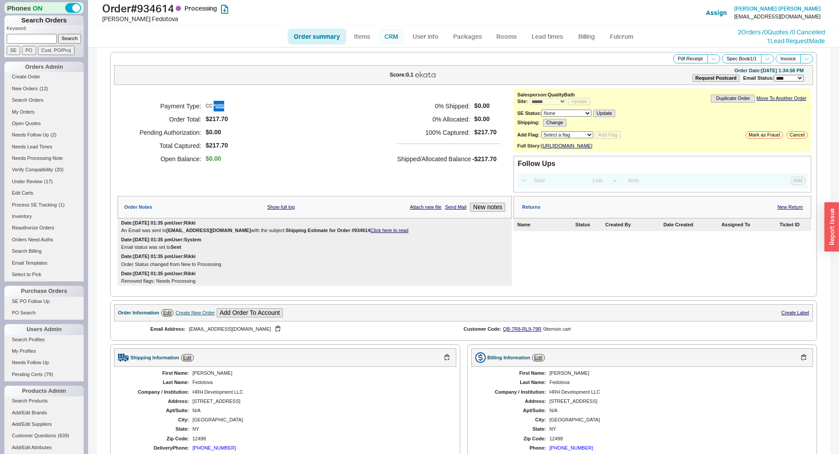
click at [393, 41] on link "CRM" at bounding box center [391, 37] width 26 height 16
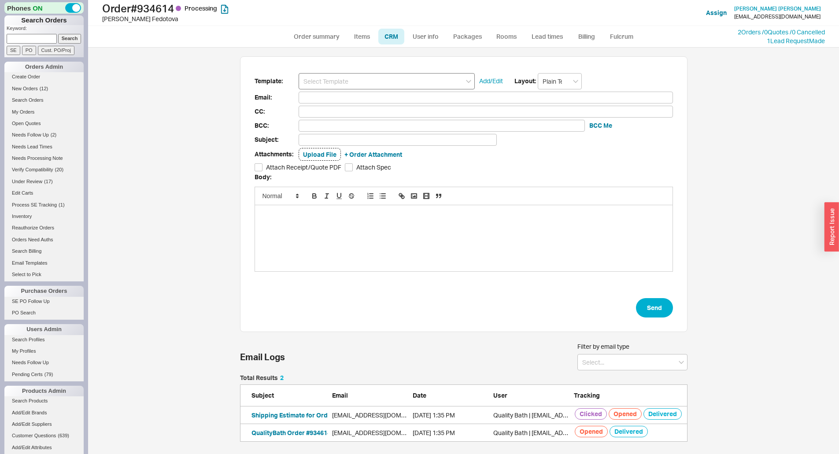
scroll to position [400, 744]
click at [362, 83] on input at bounding box center [387, 81] width 176 height 16
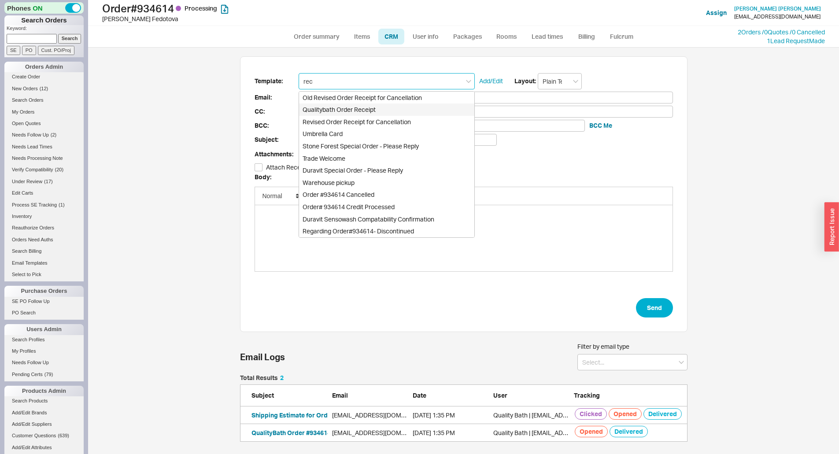
click at [372, 112] on div "Qualitybath Order Receipt" at bounding box center [386, 110] width 175 height 12
type input "Qualitybath Order Receipt"
type input "Receipt"
type input "[EMAIL_ADDRESS][DOMAIN_NAME]"
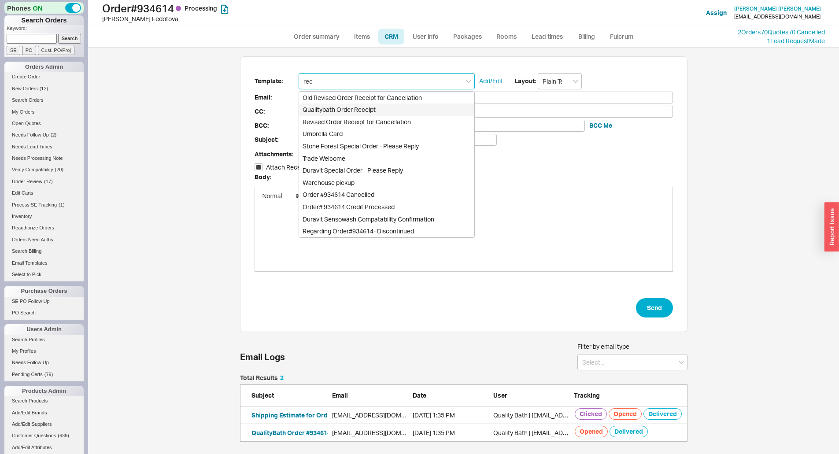
type input "Quality Bath Order # 934614 Receipt"
checkbox input "true"
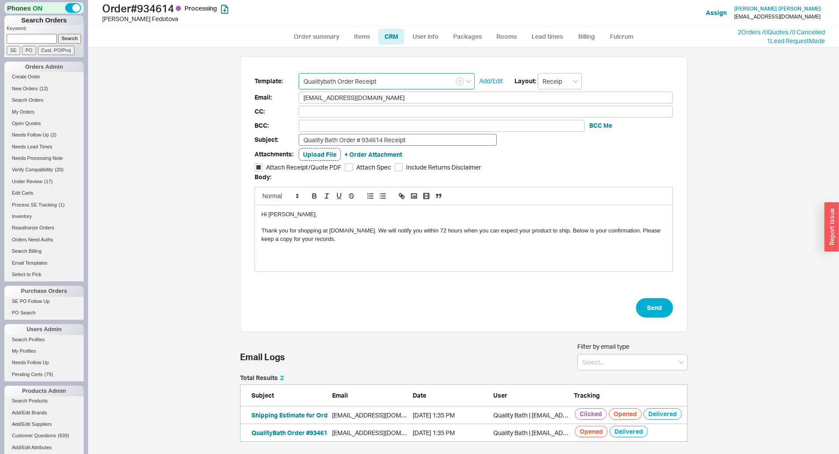
type input "Qualitybath Order Receipt"
click at [420, 134] on input "Quality Bath Order # 934614 Receipt" at bounding box center [398, 140] width 198 height 12
type input "Quality Bath Order # 934614 Receipt - Revised"
drag, startPoint x: 377, startPoint y: 232, endPoint x: 568, endPoint y: 230, distance: 191.2
click at [407, 232] on div "Thank you for shopping at QualityBath.com. Below is your confirmation. Please k…" at bounding box center [464, 231] width 404 height 8
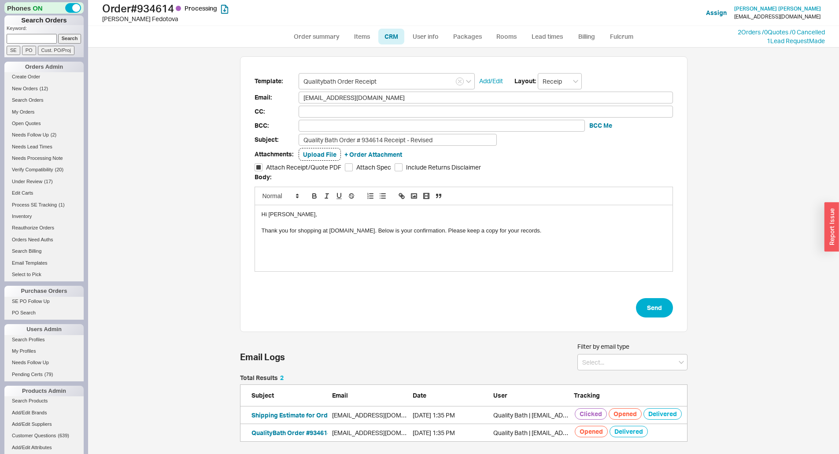
click at [411, 231] on div "Thank you for shopping at QualityBath.com. Below is your confirmation. Please k…" at bounding box center [464, 231] width 404 height 8
click at [651, 297] on form "Template: Qualitybath Order Receipt Add/Edit Layout: Receipt Email: ev.fedotova…" at bounding box center [464, 195] width 418 height 245
click at [652, 311] on button "Send" at bounding box center [654, 307] width 37 height 19
select select "*"
select select "LOW"
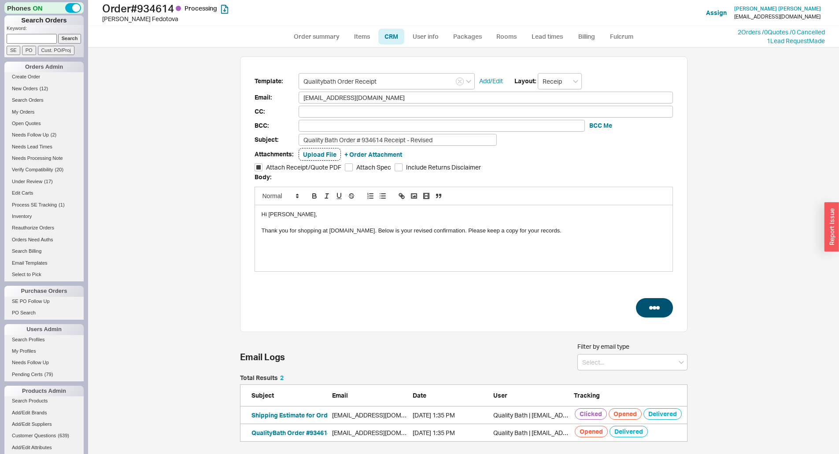
select select "3"
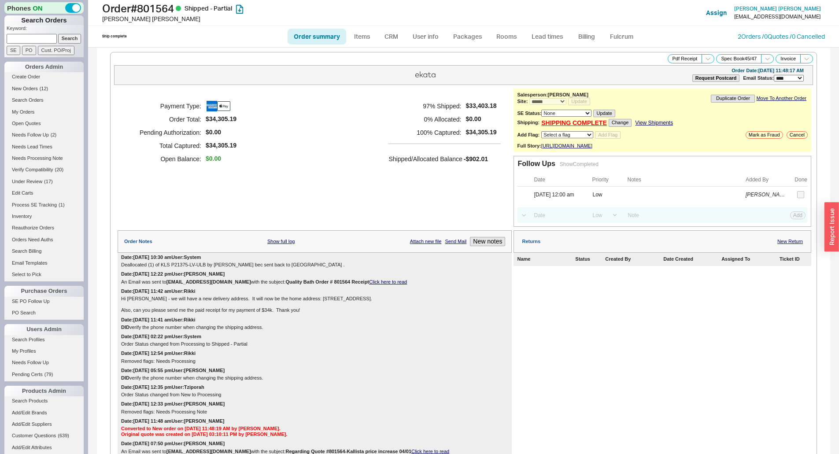
select select "*"
select select "LOW"
select select "3"
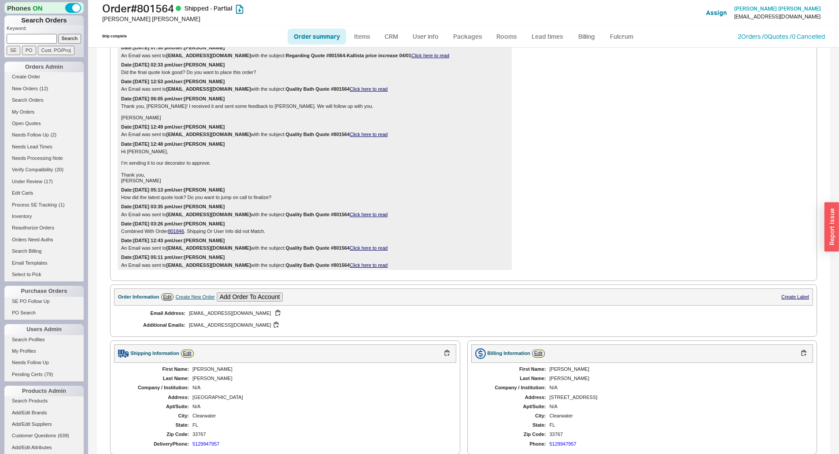
scroll to position [176, 0]
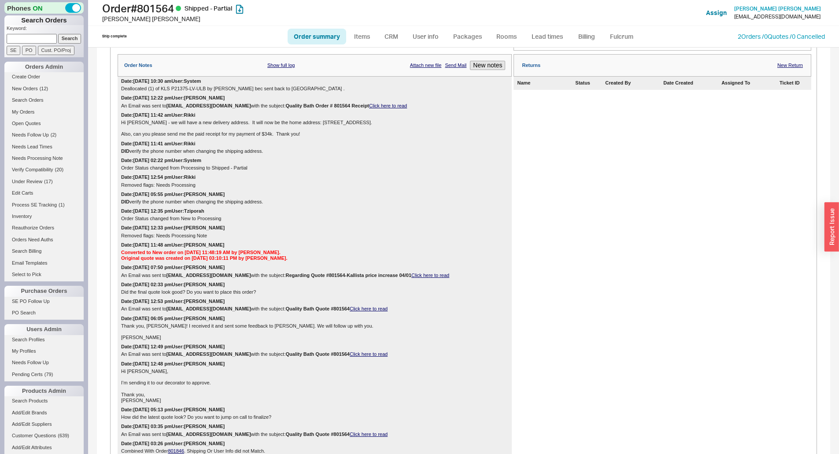
drag, startPoint x: 136, startPoint y: 96, endPoint x: 278, endPoint y: 113, distance: 143.3
click at [278, 113] on div "Date: 08/19/2025 10:30 am User: System Deallocated (1) of KLS P21375-LV-ULB by …" at bounding box center [315, 283] width 394 height 413
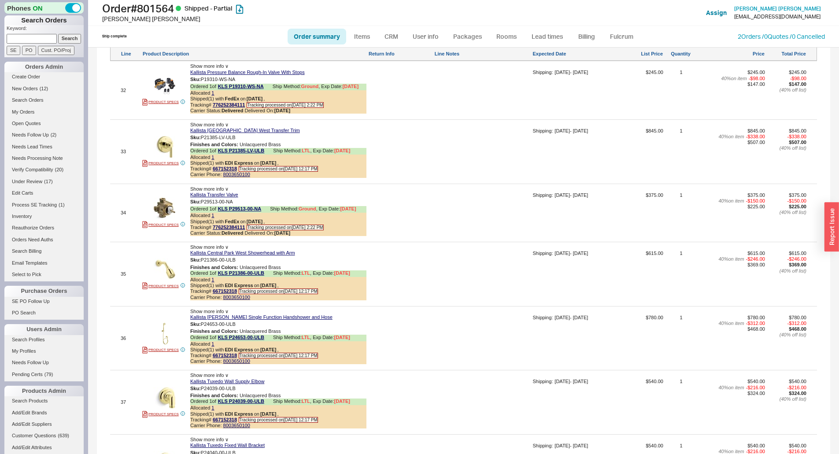
scroll to position [2863, 0]
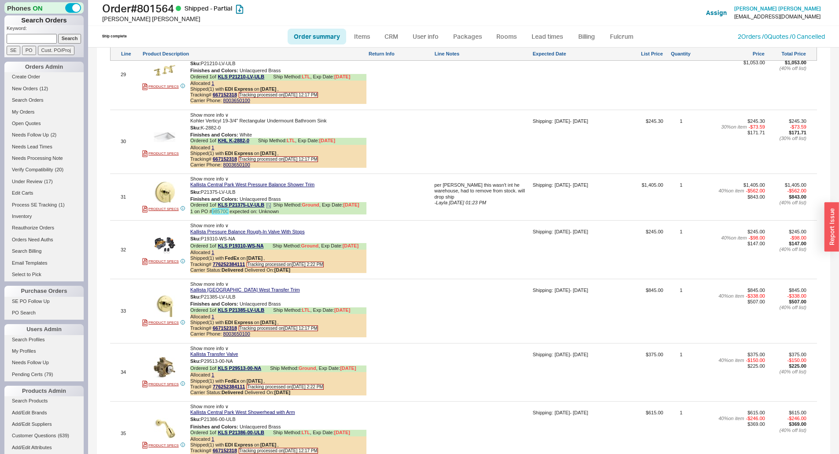
click at [224, 212] on link "985700" at bounding box center [220, 211] width 16 height 5
drag, startPoint x: 744, startPoint y: 165, endPoint x: 743, endPoint y: 172, distance: 7.5
click at [743, 165] on div "$245.30 30 % on item - $73.59 $171.71" at bounding box center [732, 144] width 66 height 53
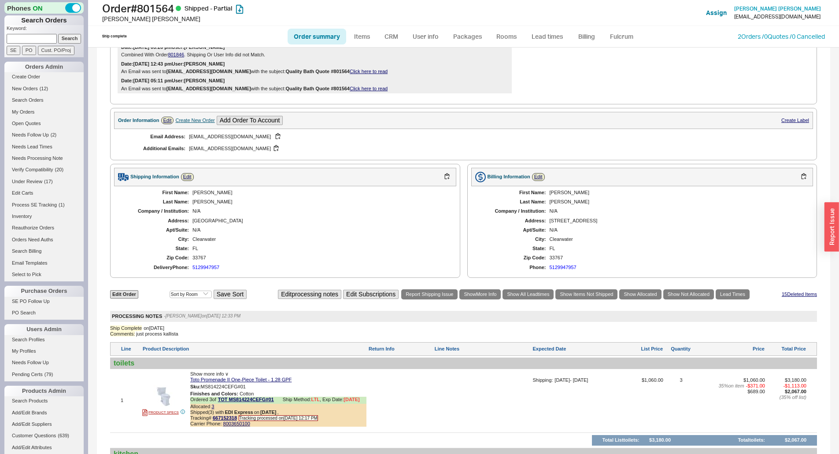
scroll to position [837, 0]
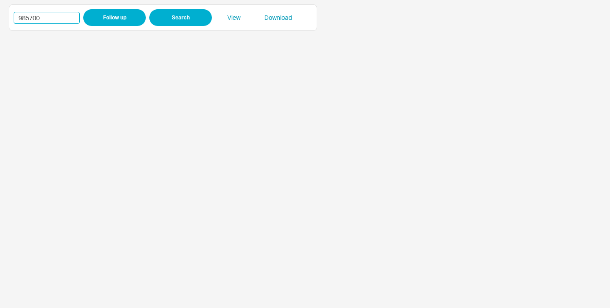
click at [34, 17] on input "985700" at bounding box center [47, 18] width 66 height 12
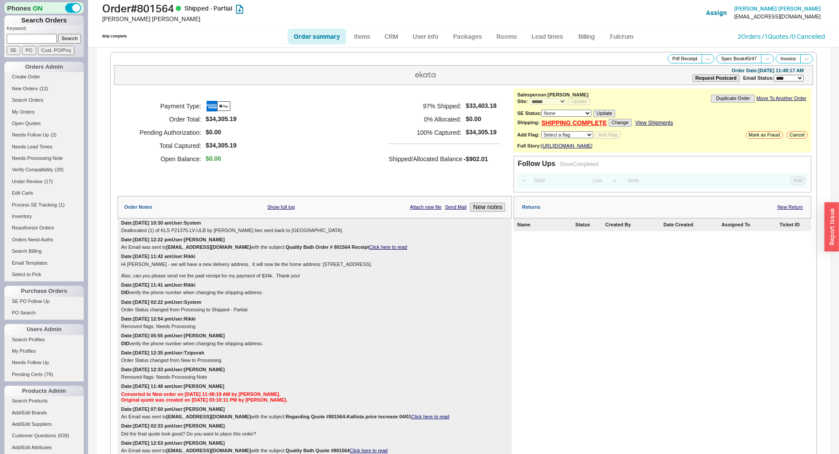
select select "*"
select select "LOW"
select select "3"
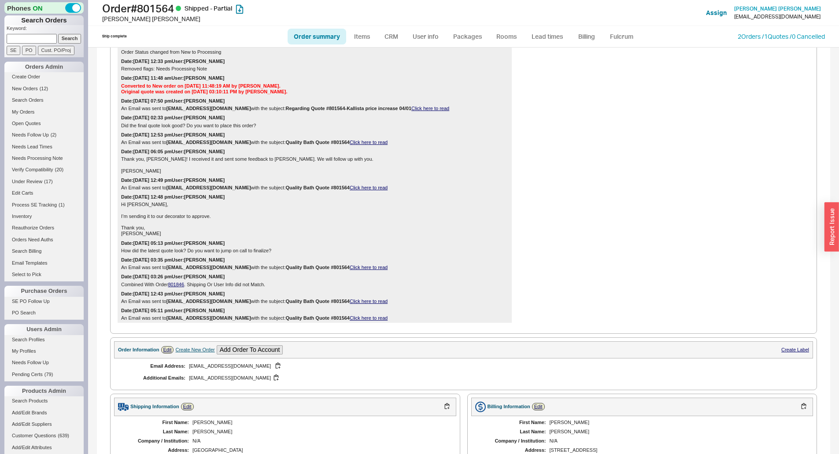
scroll to position [2789, 0]
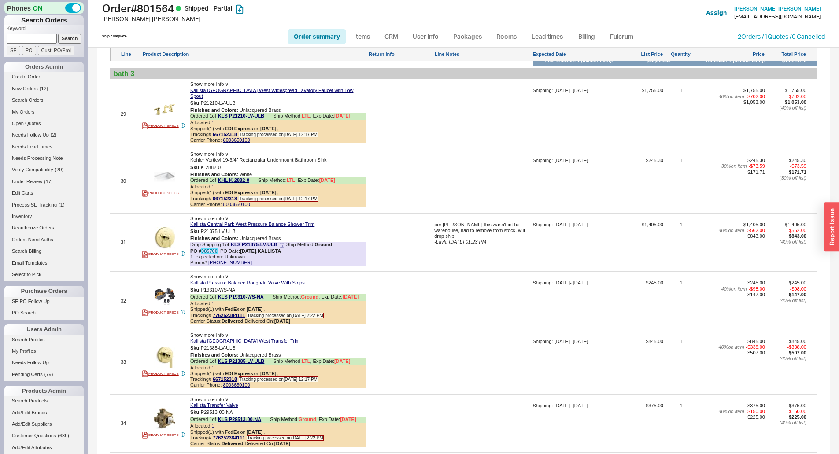
click at [206, 250] on link "985700" at bounding box center [209, 250] width 16 height 5
drag, startPoint x: 436, startPoint y: 390, endPoint x: 436, endPoint y: 385, distance: 5.3
click at [436, 390] on div at bounding box center [482, 365] width 96 height 53
click at [565, 36] on link "Lead times" at bounding box center [547, 37] width 44 height 16
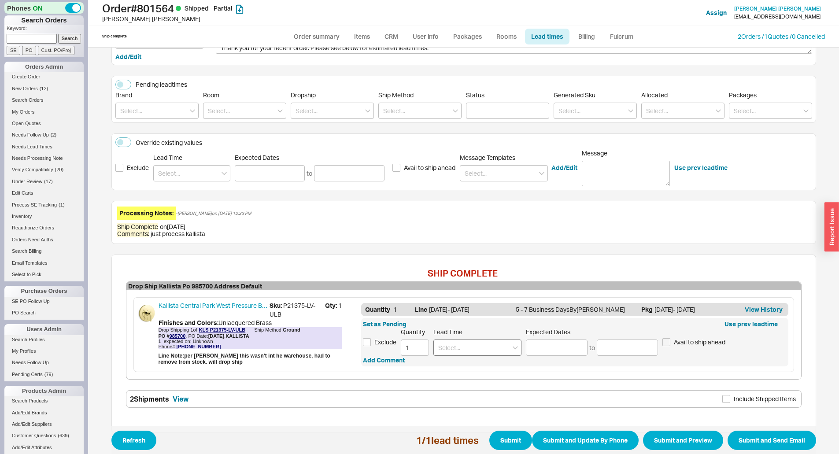
scroll to position [107, 0]
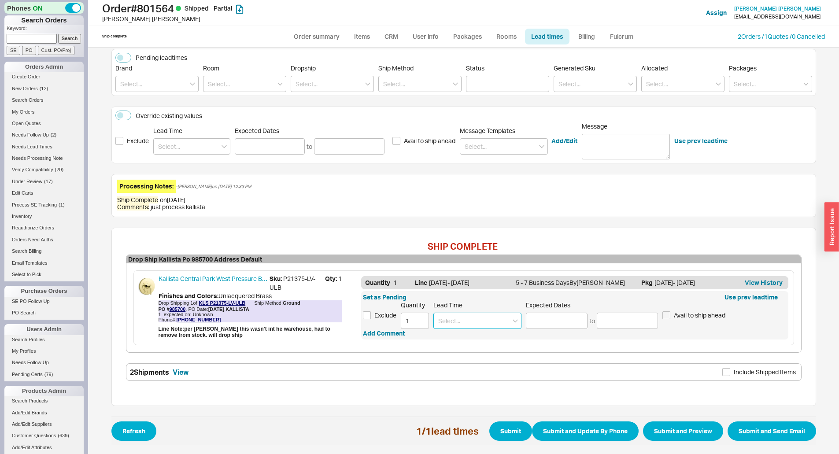
click at [467, 326] on input at bounding box center [477, 321] width 88 height 16
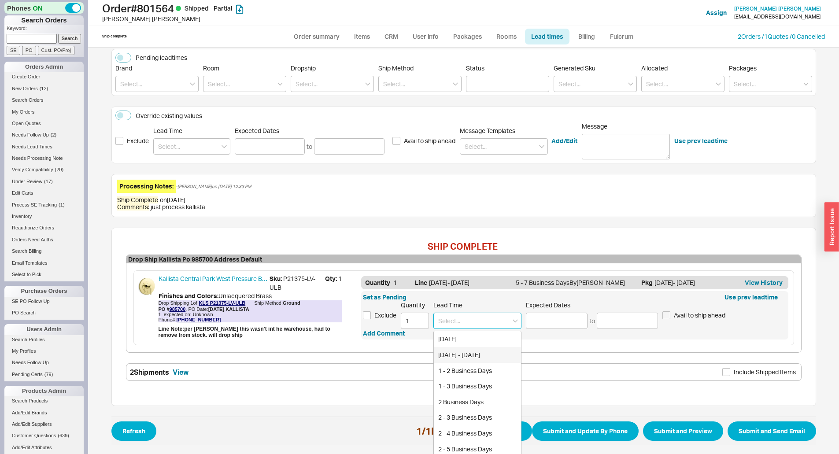
click at [487, 352] on div "Today - Tomorrow" at bounding box center [477, 355] width 87 height 16
type input "Today - Tomorrow"
type input "08/20/2025"
type input "08/21/2025"
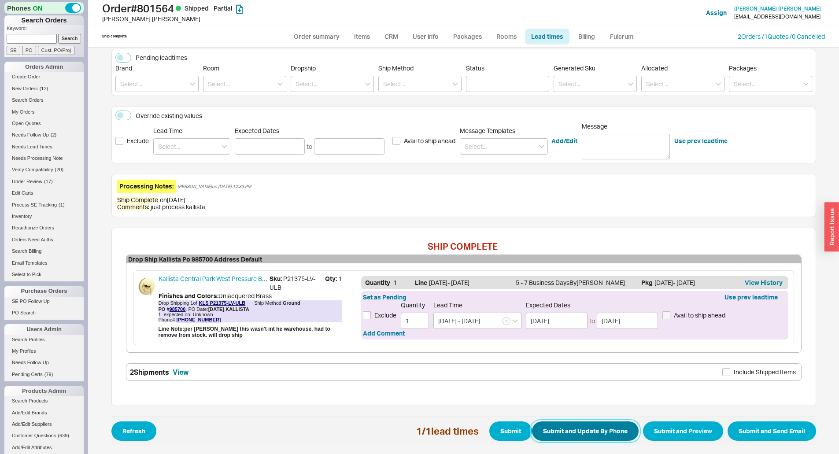
click at [581, 422] on button "Submit and Update By Phone" at bounding box center [585, 431] width 107 height 19
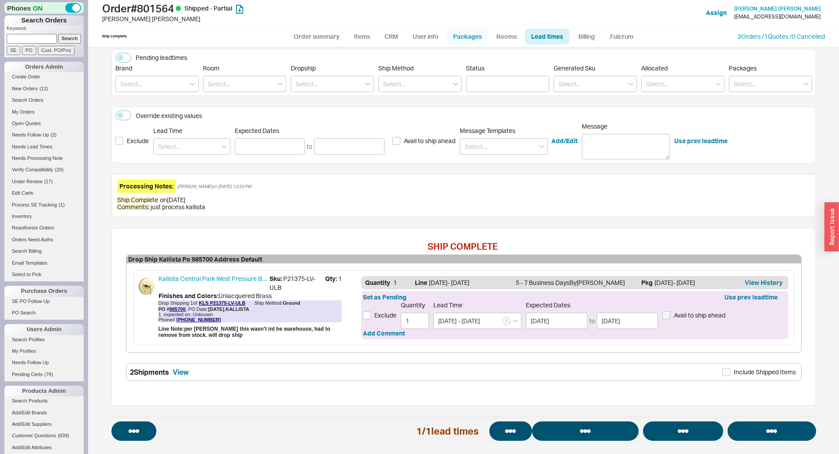
select select "*"
select select "LOW"
select select "3"
